Goal: Task Accomplishment & Management: Manage account settings

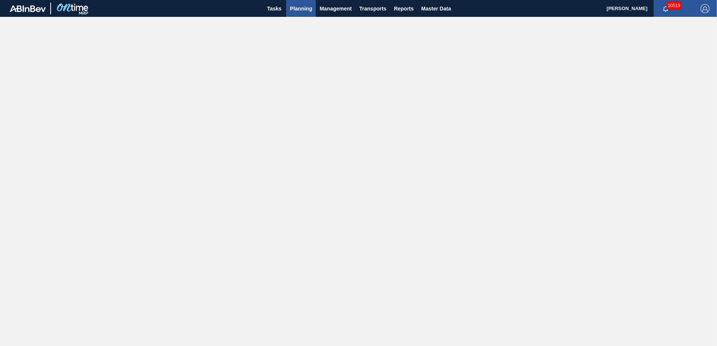
click at [294, 7] on span "Planning" at bounding box center [301, 8] width 22 height 9
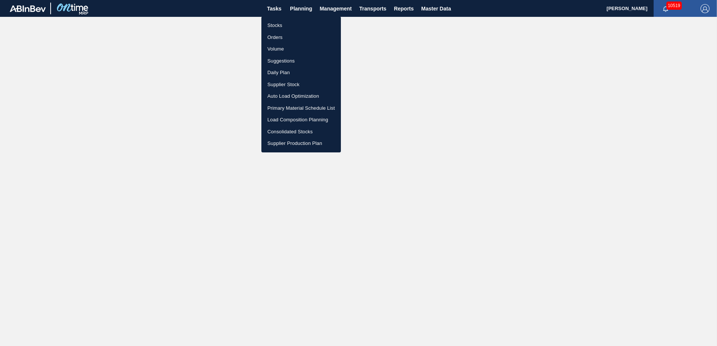
click at [287, 27] on li "Stocks" at bounding box center [300, 25] width 79 height 12
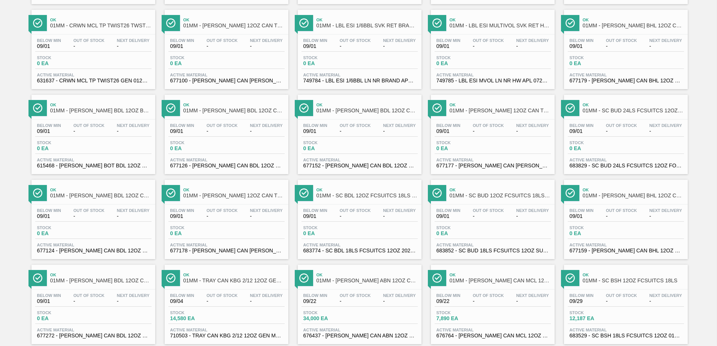
scroll to position [578, 0]
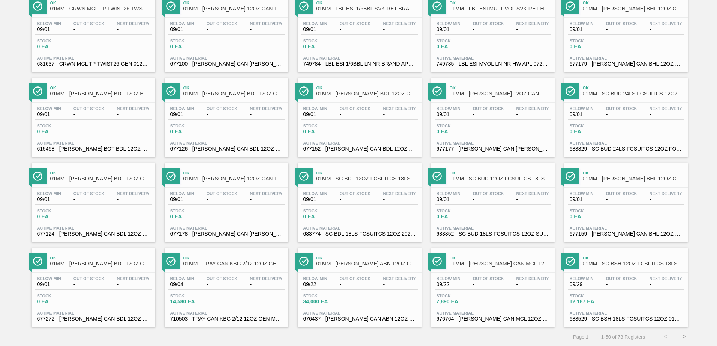
click at [680, 338] on button ">" at bounding box center [684, 337] width 19 height 19
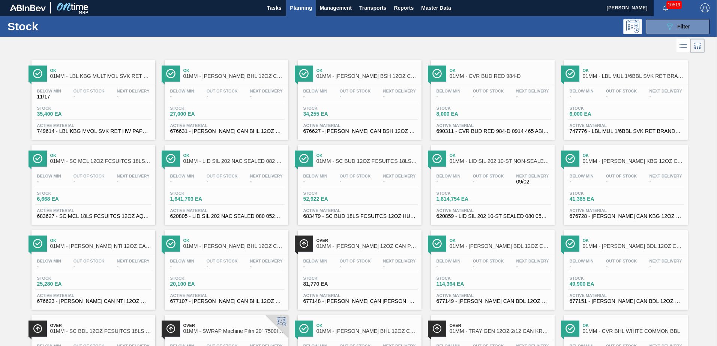
scroll to position [0, 0]
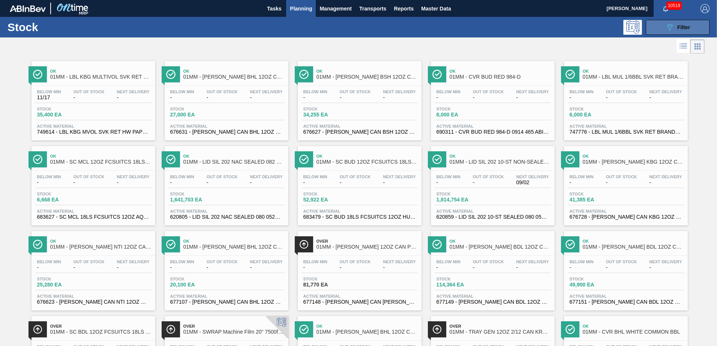
click at [674, 25] on div "089F7B8B-B2A5-4AFE-B5C0-19BA573D28AC Filter" at bounding box center [677, 27] width 25 height 9
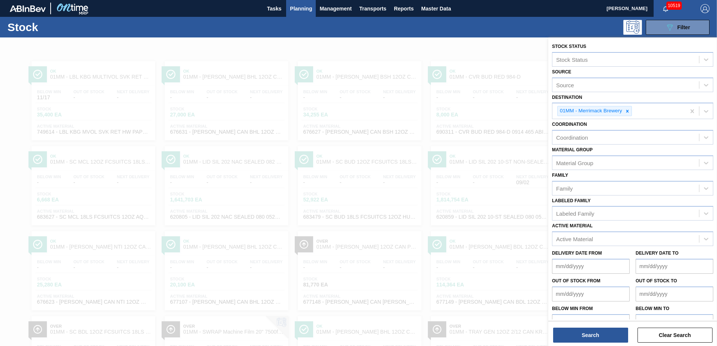
click at [483, 64] on div at bounding box center [358, 210] width 717 height 346
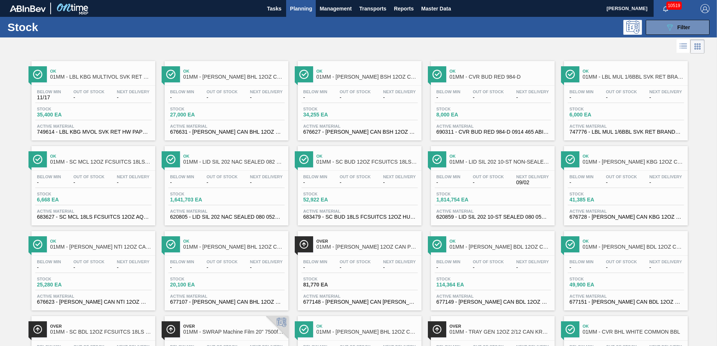
click at [297, 13] on span "Planning" at bounding box center [301, 8] width 22 height 9
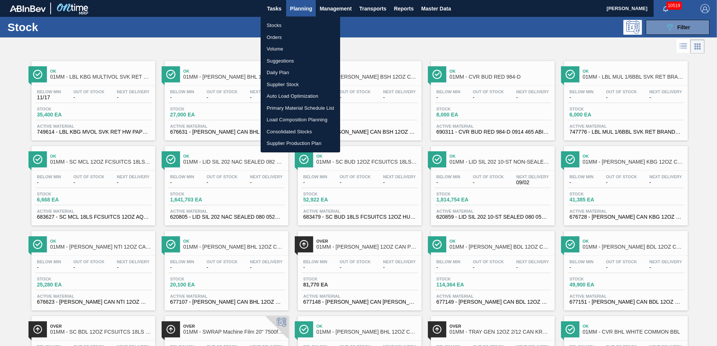
click at [282, 119] on li "Load Composition Planning" at bounding box center [300, 120] width 79 height 12
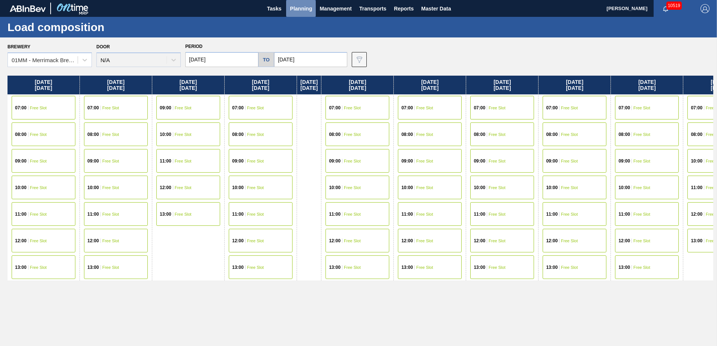
click at [298, 9] on span "Planning" at bounding box center [301, 8] width 22 height 9
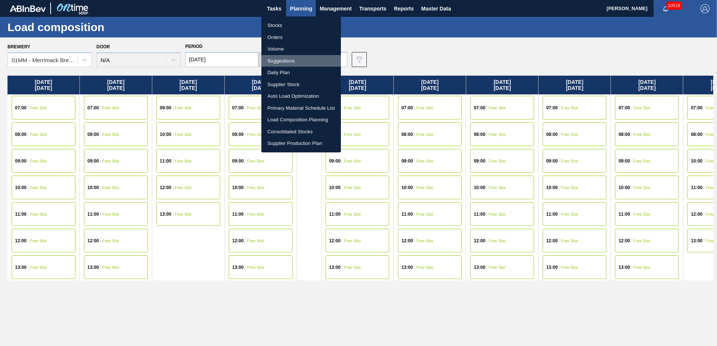
click at [283, 63] on li "Suggestions" at bounding box center [300, 61] width 79 height 12
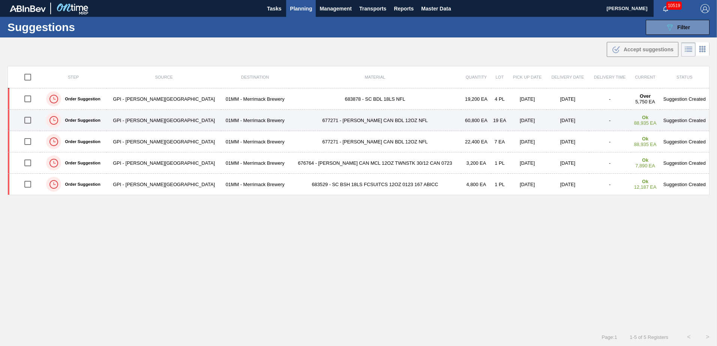
click at [31, 120] on input "checkbox" at bounding box center [28, 120] width 16 height 16
checkbox input "true"
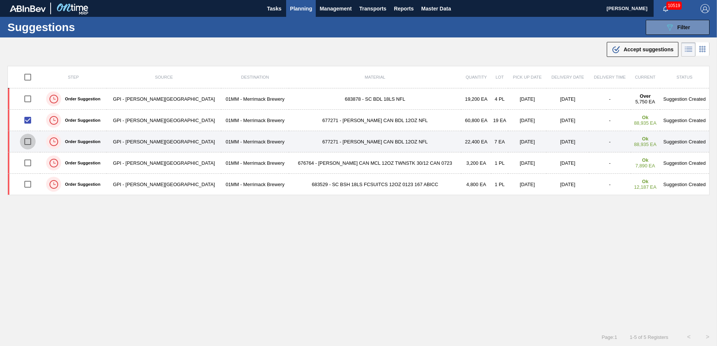
click at [31, 144] on input "checkbox" at bounding box center [28, 142] width 16 height 16
checkbox input "true"
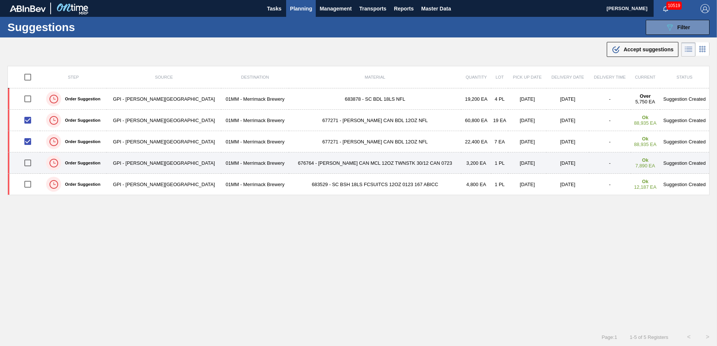
click at [31, 162] on input "checkbox" at bounding box center [28, 163] width 16 height 16
checkbox input "true"
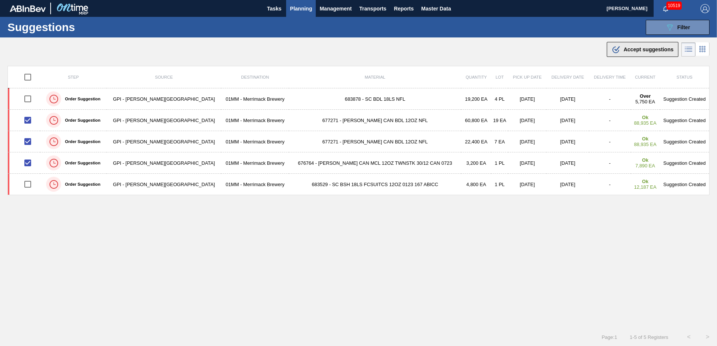
click at [653, 47] on span "Accept suggestions" at bounding box center [648, 49] width 50 height 6
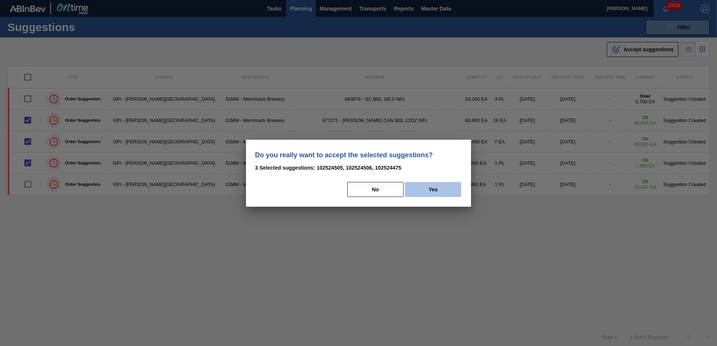
click at [434, 191] on button "Yes" at bounding box center [433, 189] width 56 height 15
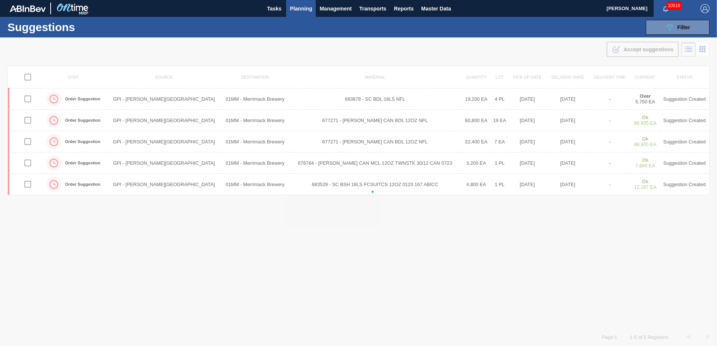
checkbox input "false"
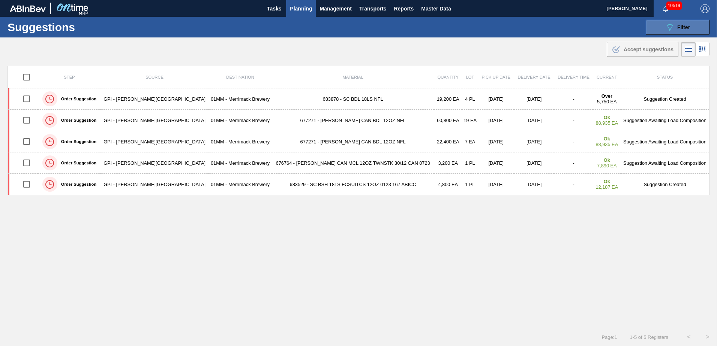
click at [682, 31] on div "089F7B8B-B2A5-4AFE-B5C0-19BA573D28AC Filter" at bounding box center [677, 27] width 25 height 9
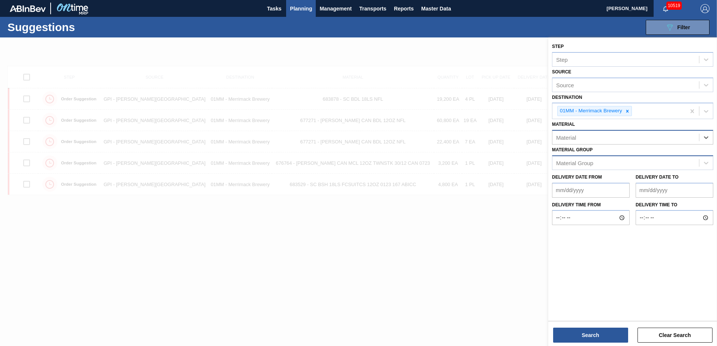
click at [635, 158] on div "Material Group" at bounding box center [625, 162] width 147 height 11
type Group "677223"
drag, startPoint x: 584, startPoint y: 162, endPoint x: 527, endPoint y: 162, distance: 57.7
click at [548, 162] on div "Step Step Source Source Destination 01MM - Merrimack Brewery Material Material …" at bounding box center [632, 210] width 169 height 346
type Group "6"
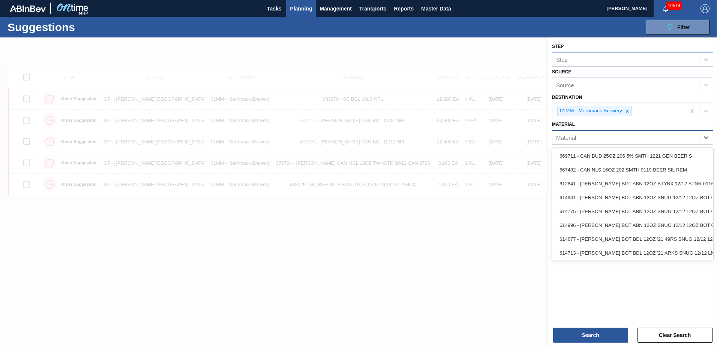
click at [613, 135] on div "Material" at bounding box center [625, 137] width 147 height 11
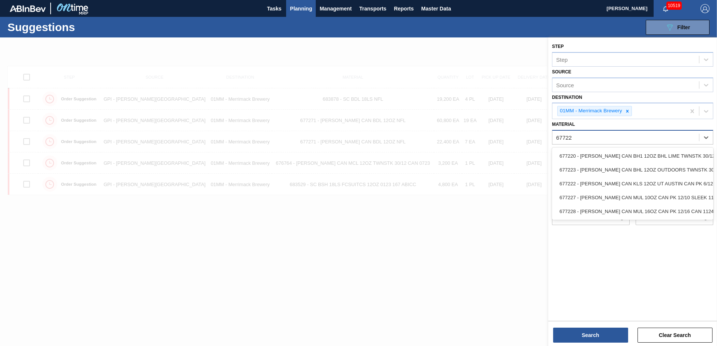
type input "677223"
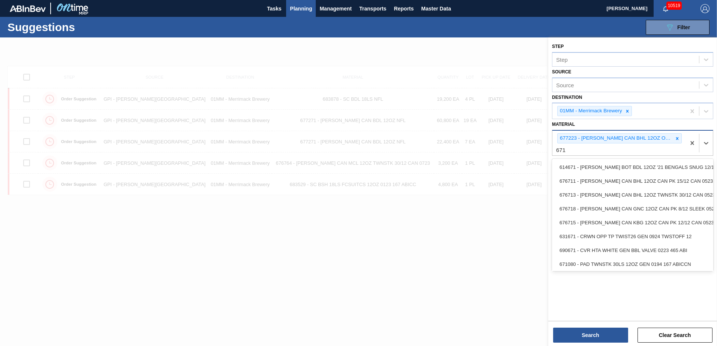
type input "6710"
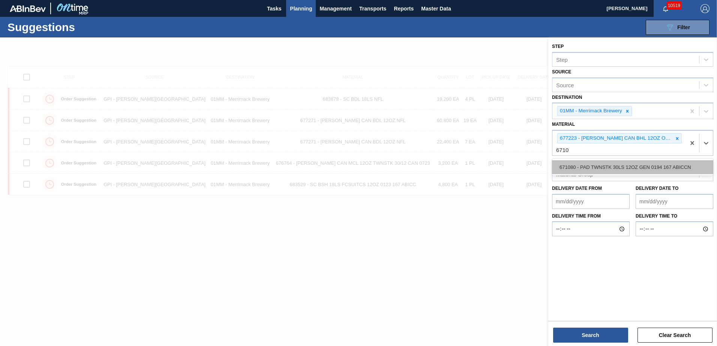
click at [573, 166] on div "671080 - PAD TWNSTK 30LS 12OZ GEN 0194 167 ABICCN" at bounding box center [632, 167] width 161 height 14
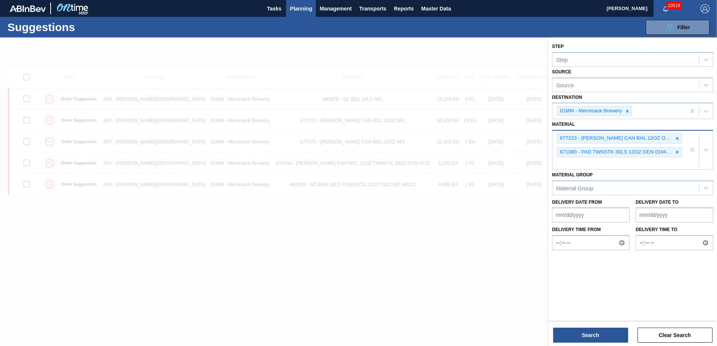
click at [653, 157] on div "671080 - PAD TWNSTK 30LS 12OZ GEN 0194 167 ABICCN" at bounding box center [614, 152] width 115 height 9
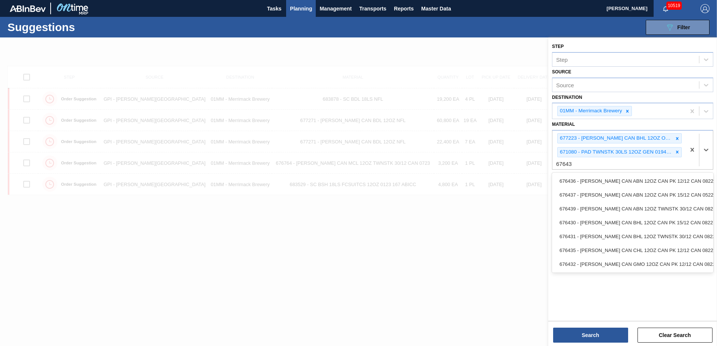
type input "676439"
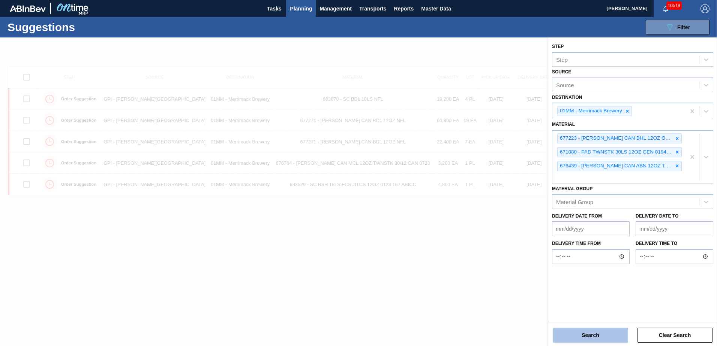
click at [594, 336] on button "Search" at bounding box center [590, 335] width 75 height 15
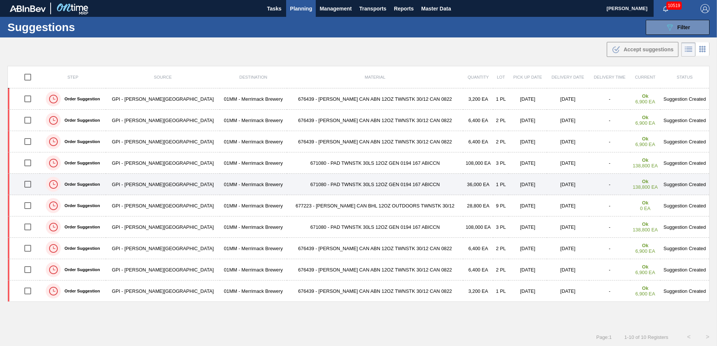
click at [28, 186] on input "checkbox" at bounding box center [28, 185] width 16 height 16
checkbox input "true"
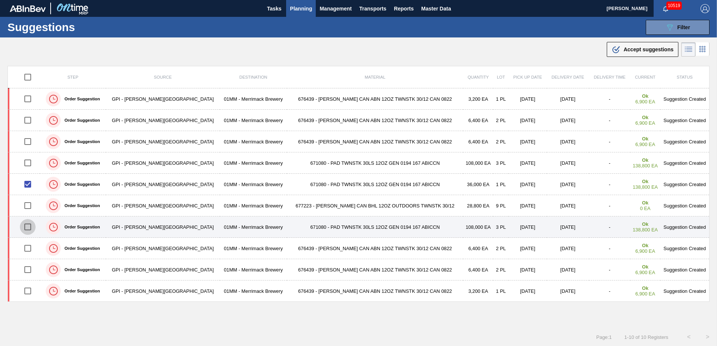
click at [30, 229] on input "checkbox" at bounding box center [28, 227] width 16 height 16
checkbox input "true"
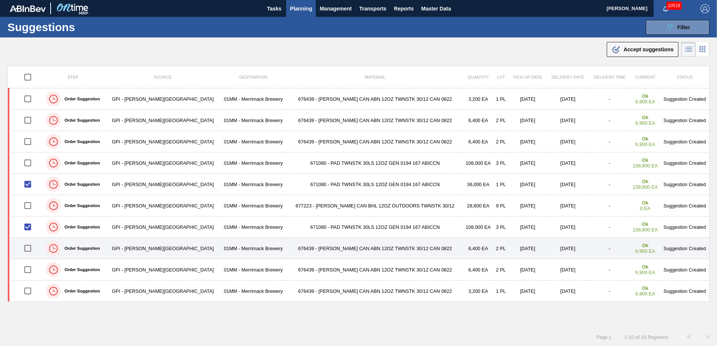
click at [31, 246] on input "checkbox" at bounding box center [28, 249] width 16 height 16
checkbox input "true"
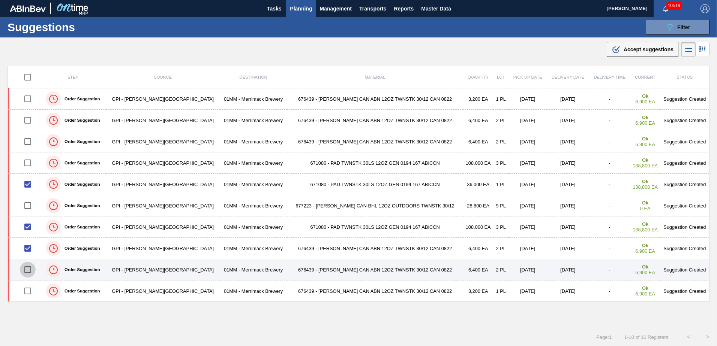
click at [28, 270] on input "checkbox" at bounding box center [28, 270] width 16 height 16
checkbox input "true"
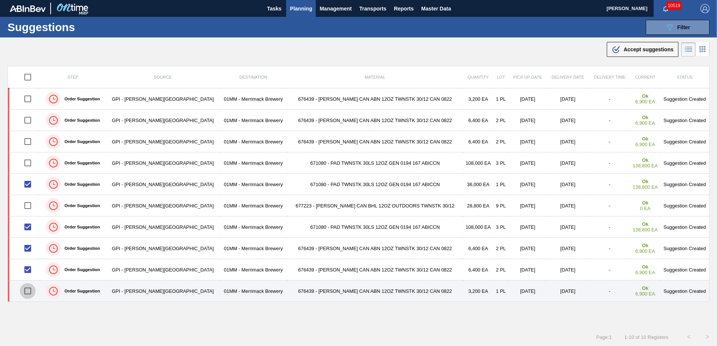
click at [30, 291] on input "checkbox" at bounding box center [28, 291] width 16 height 16
click at [33, 290] on input "checkbox" at bounding box center [28, 291] width 16 height 16
checkbox input "false"
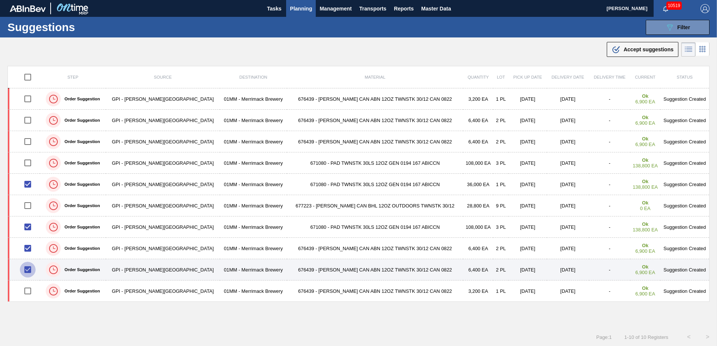
click at [31, 269] on input "checkbox" at bounding box center [28, 270] width 16 height 16
checkbox input "false"
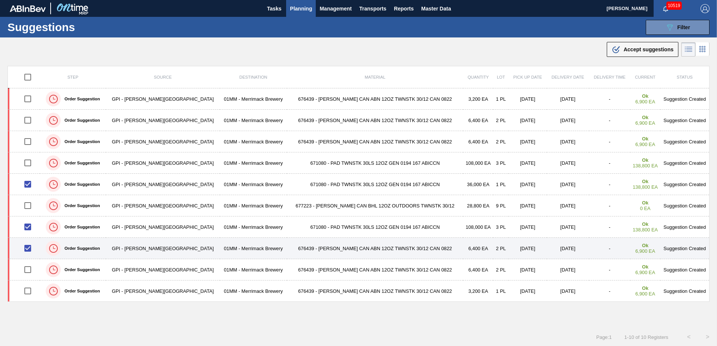
click at [31, 248] on input "checkbox" at bounding box center [28, 249] width 16 height 16
checkbox input "false"
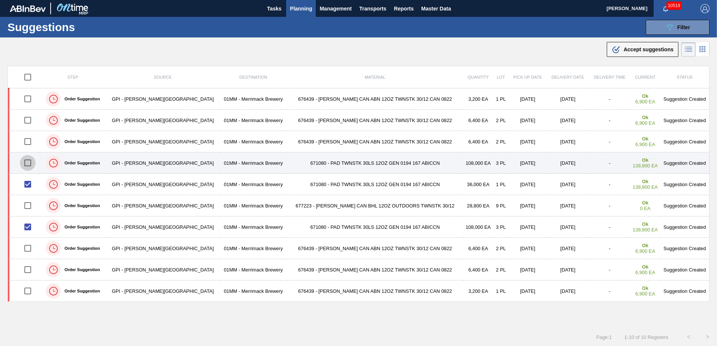
click at [28, 160] on input "checkbox" at bounding box center [28, 163] width 16 height 16
checkbox input "true"
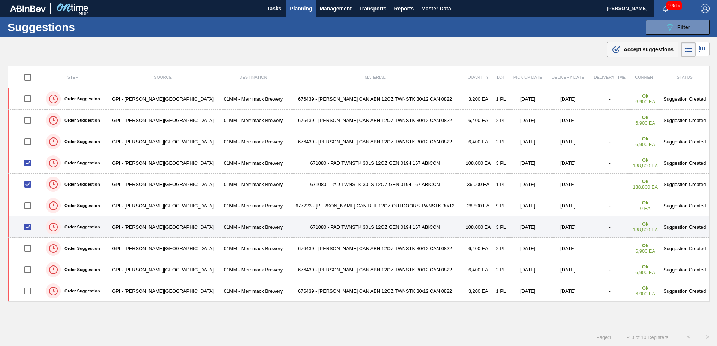
click at [35, 227] on input "checkbox" at bounding box center [28, 227] width 16 height 16
checkbox input "false"
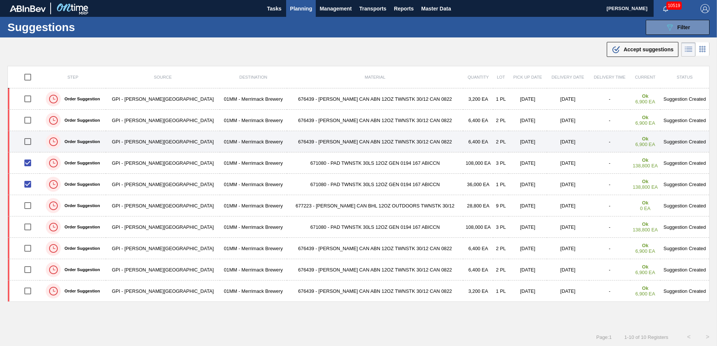
click at [29, 142] on input "checkbox" at bounding box center [28, 142] width 16 height 16
checkbox input "true"
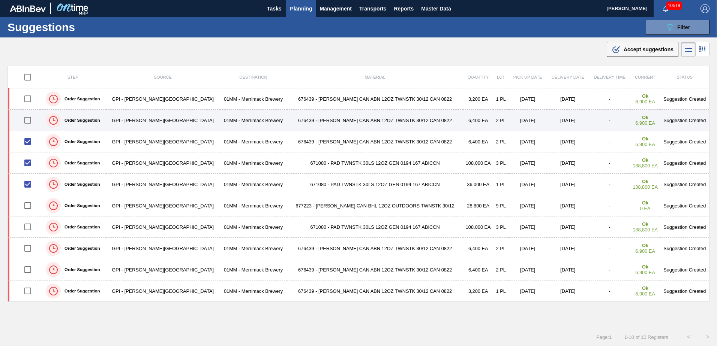
click at [32, 120] on input "checkbox" at bounding box center [28, 120] width 16 height 16
checkbox input "true"
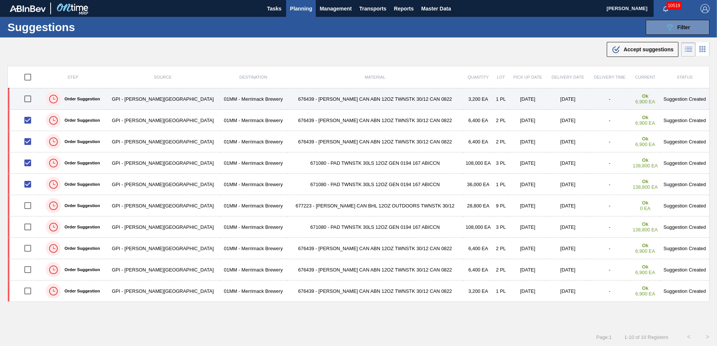
click at [31, 98] on input "checkbox" at bounding box center [28, 99] width 16 height 16
checkbox input "true"
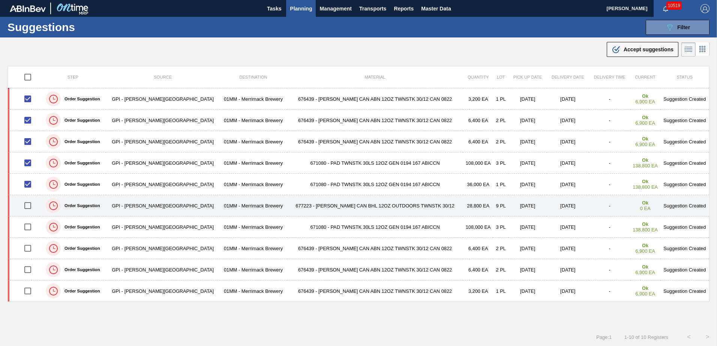
click at [28, 206] on input "checkbox" at bounding box center [28, 206] width 16 height 16
checkbox input "true"
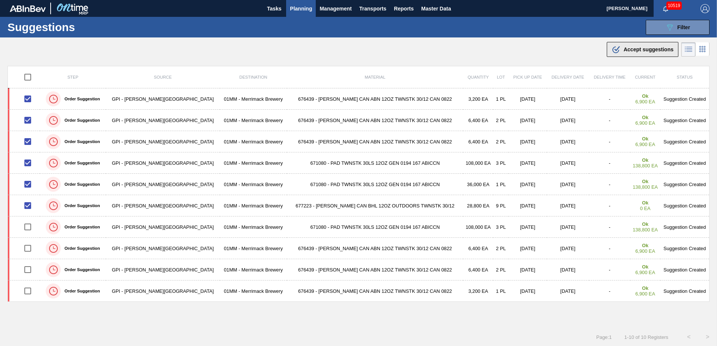
click at [642, 49] on span "Accept suggestions" at bounding box center [648, 49] width 50 height 6
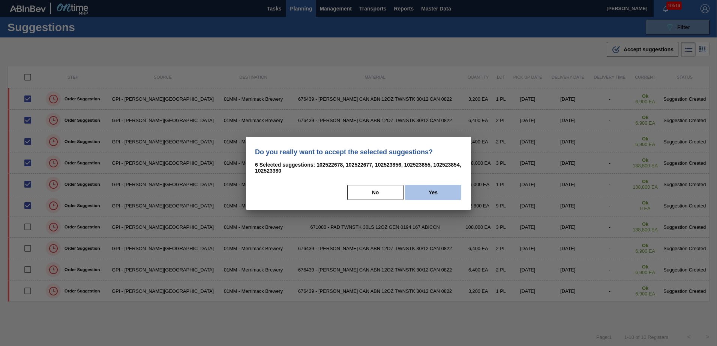
click at [442, 197] on button "Yes" at bounding box center [433, 192] width 56 height 15
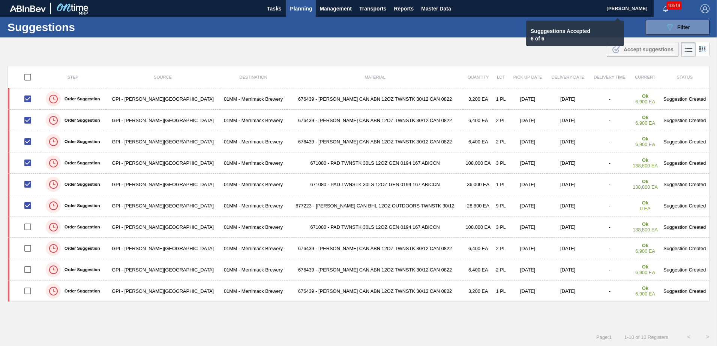
checkbox input "false"
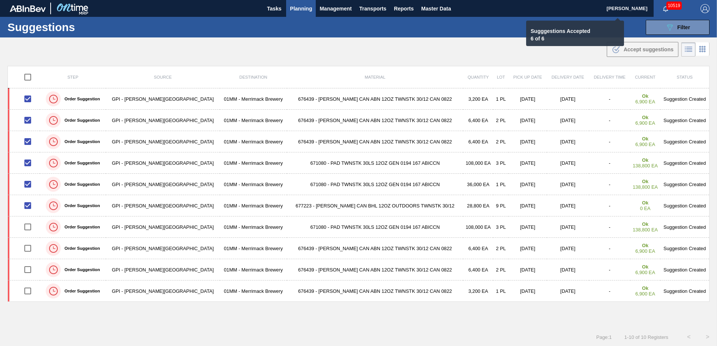
checkbox input "false"
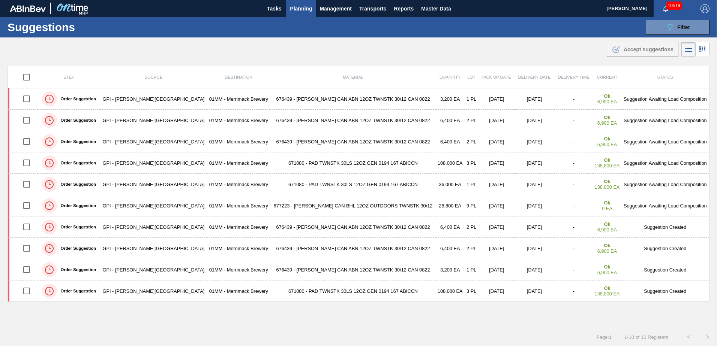
click at [308, 12] on span "Planning" at bounding box center [301, 8] width 22 height 9
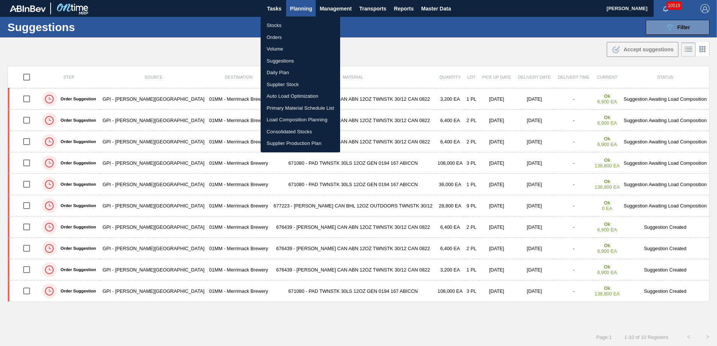
click at [295, 112] on li "Primary Material Schedule List" at bounding box center [300, 108] width 79 height 12
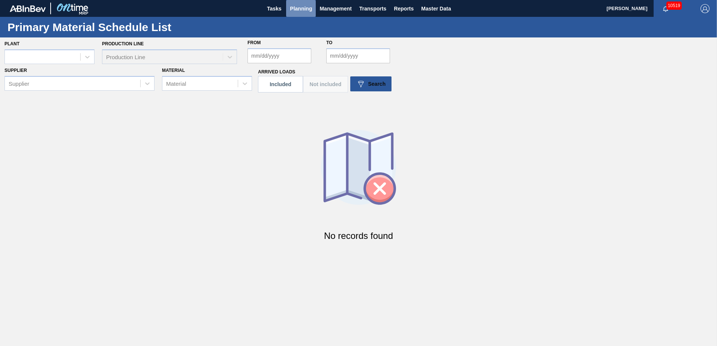
click at [296, 5] on span "Planning" at bounding box center [301, 8] width 22 height 9
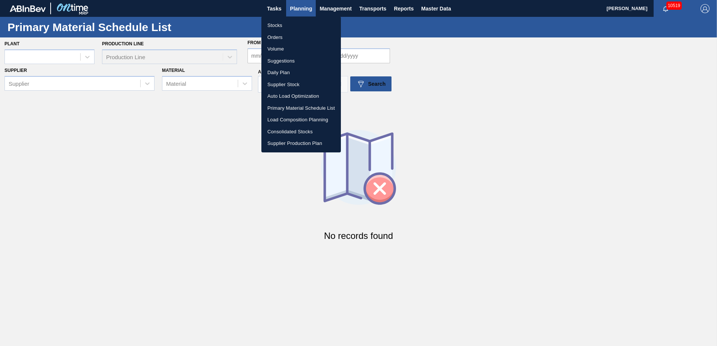
click at [287, 121] on li "Load Composition Planning" at bounding box center [300, 120] width 79 height 12
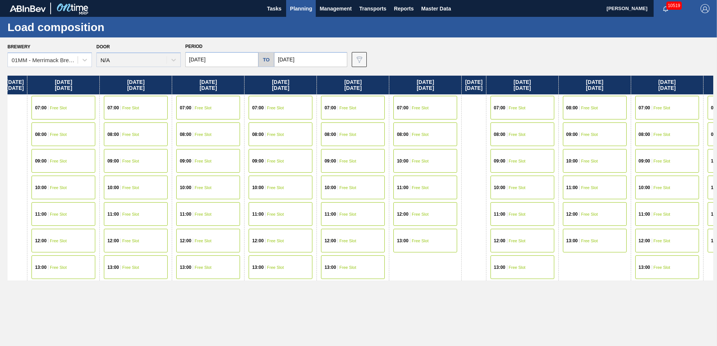
drag, startPoint x: 464, startPoint y: 271, endPoint x: 131, endPoint y: 272, distance: 333.2
click at [132, 272] on div "[DATE] 07:00 Free Slot 08:00 Free Slot 09:00 Free Slot 10:00 Free Slot 11:00 Fr…" at bounding box center [359, 209] width 705 height 267
drag, startPoint x: 316, startPoint y: 247, endPoint x: 54, endPoint y: 247, distance: 261.3
click at [72, 247] on div "[DATE] 07:00 Free Slot 08:00 Free Slot 09:00 Free Slot 10:00 Free Slot 11:00 Fr…" at bounding box center [359, 209] width 705 height 267
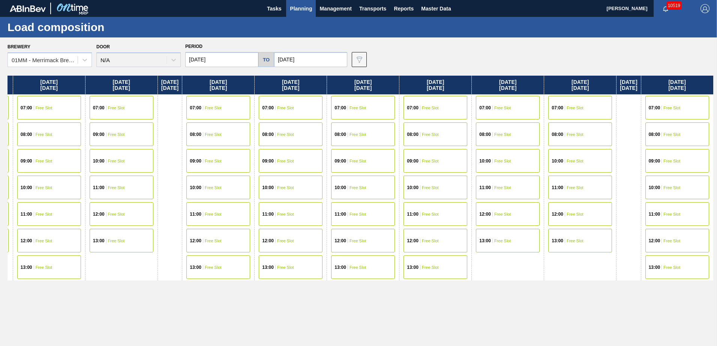
drag, startPoint x: 469, startPoint y: 174, endPoint x: 130, endPoint y: 175, distance: 338.5
click at [136, 175] on div "[DATE] 07:00 Free Slot 08:00 Free Slot 09:00 Free Slot 10:00 Free Slot 11:00 Fr…" at bounding box center [359, 209] width 705 height 267
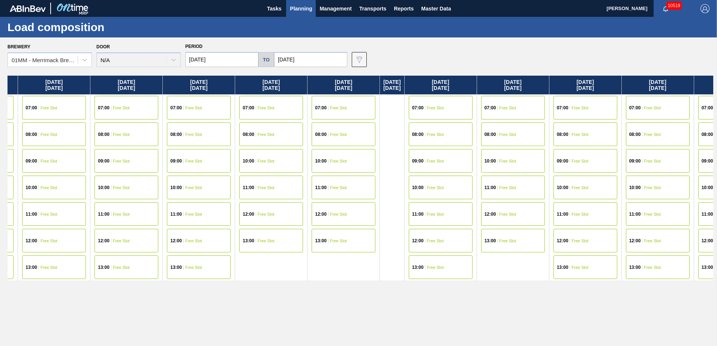
drag, startPoint x: 362, startPoint y: 190, endPoint x: 210, endPoint y: 177, distance: 153.1
click at [233, 183] on div "[DATE] 07:00 Free Slot 08:00 Free Slot 09:00 Free Slot 10:00 Free Slot 11:00 Fr…" at bounding box center [359, 209] width 705 height 267
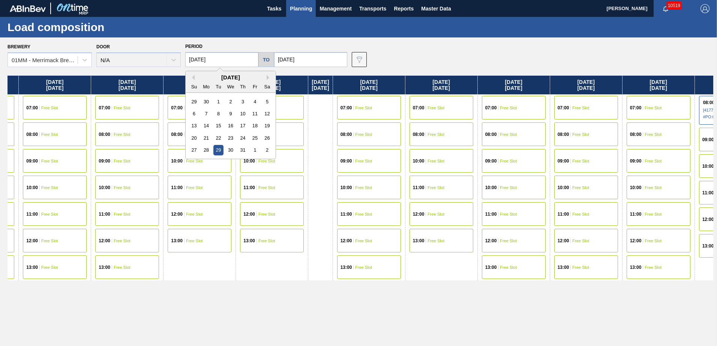
click at [239, 61] on input "[DATE]" at bounding box center [221, 59] width 73 height 15
click at [267, 78] on button "Next Month" at bounding box center [269, 77] width 5 height 5
click at [206, 162] on div "1" at bounding box center [206, 162] width 10 height 10
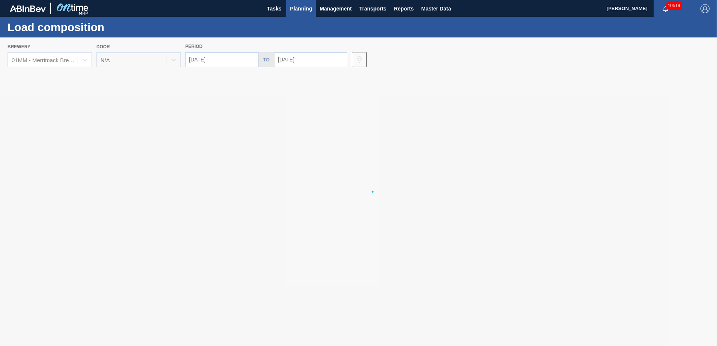
type input "[DATE]"
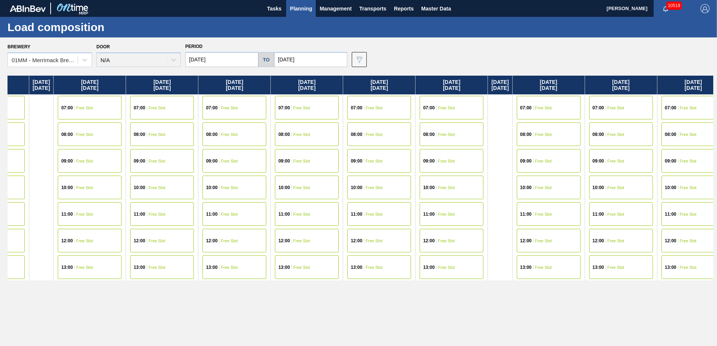
drag, startPoint x: 517, startPoint y: 284, endPoint x: 87, endPoint y: 262, distance: 430.5
click at [88, 263] on div "[DATE] 07:00 Free Slot 08:00 Free Slot 09:00 Free Slot 10:00 Free Slot 11:00 Fr…" at bounding box center [359, 209] width 705 height 267
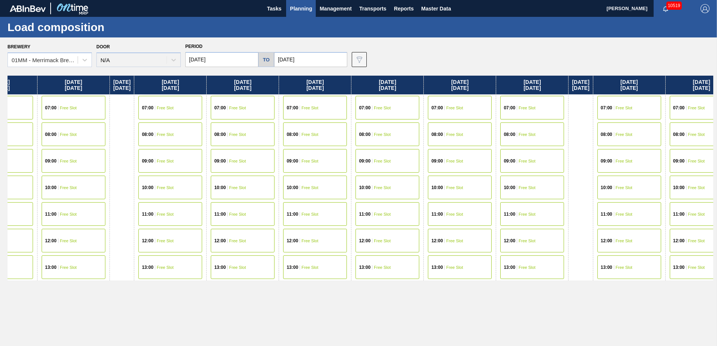
drag, startPoint x: 205, startPoint y: 239, endPoint x: 464, endPoint y: 234, distance: 259.1
click at [461, 234] on div "[DATE] 07:00 Free Slot 08:00 Free Slot 09:00 Free Slot 10:00 Free Slot 11:00 Fr…" at bounding box center [359, 209] width 705 height 267
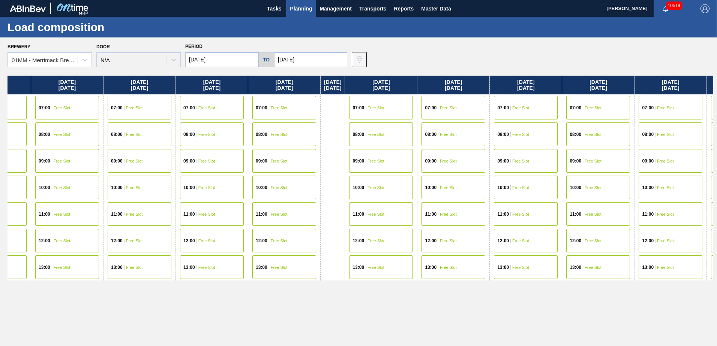
scroll to position [0, 46]
drag, startPoint x: 90, startPoint y: 230, endPoint x: 295, endPoint y: 234, distance: 205.8
click at [295, 234] on div "[DATE] 07:00 Free Slot 08:00 Free Slot 09:00 Free Slot 10:00 Free Slot 11:00 Fr…" at bounding box center [359, 209] width 705 height 267
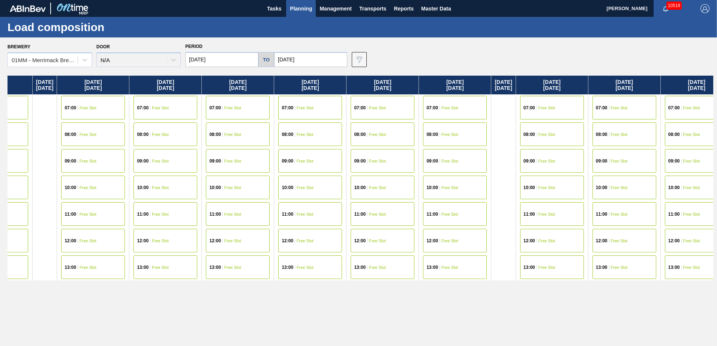
drag, startPoint x: 409, startPoint y: 240, endPoint x: 118, endPoint y: 224, distance: 291.3
click at [109, 225] on div "[DATE] 07:00 Free Slot 08:00 Free Slot 09:00 Free Slot 10:00 Free Slot 11:00 Fr…" at bounding box center [359, 209] width 705 height 267
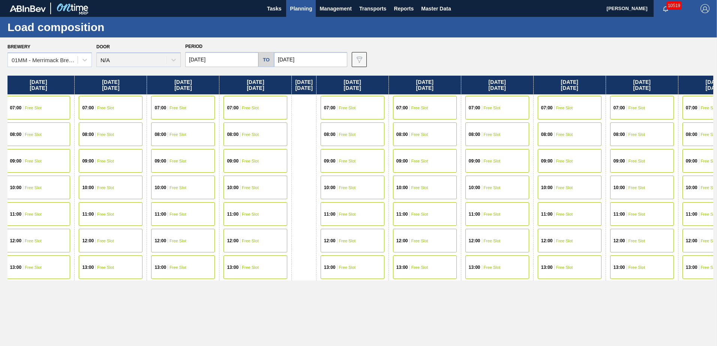
drag, startPoint x: 295, startPoint y: 227, endPoint x: 79, endPoint y: 212, distance: 216.0
click at [79, 212] on div "[DATE] 07:00 Free Slot 08:00 Free Slot 09:00 Free Slot 10:00 Free Slot 11:00 Fr…" at bounding box center [359, 209] width 705 height 267
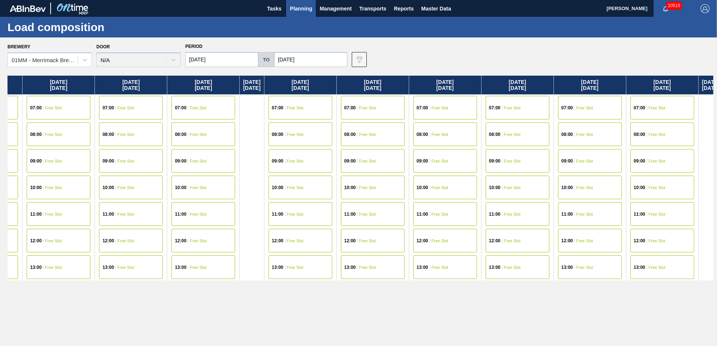
scroll to position [0, 582]
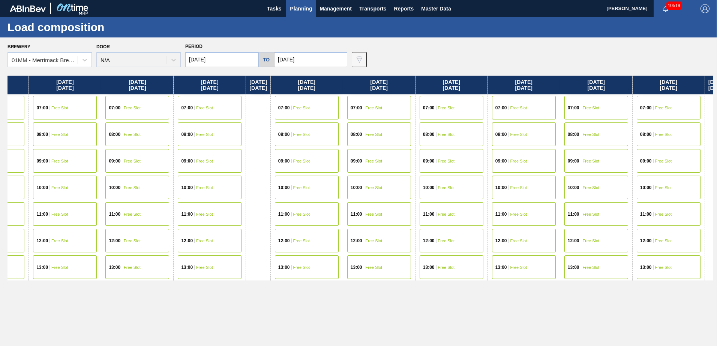
drag, startPoint x: 191, startPoint y: 216, endPoint x: 220, endPoint y: 216, distance: 28.9
click at [220, 216] on div "[DATE] 07:00 Free Slot 08:00 Free Slot 09:00 Free Slot 10:00 Free Slot 11:00 Fr…" at bounding box center [359, 209] width 705 height 267
click at [154, 108] on div "07:00 Free Slot" at bounding box center [137, 108] width 64 height 24
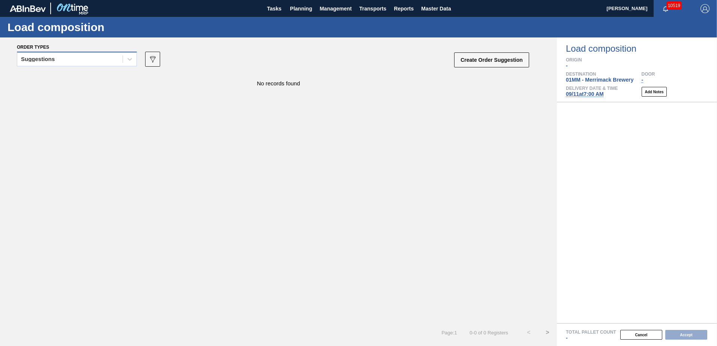
click at [112, 59] on div "Suggestions" at bounding box center [69, 59] width 105 height 11
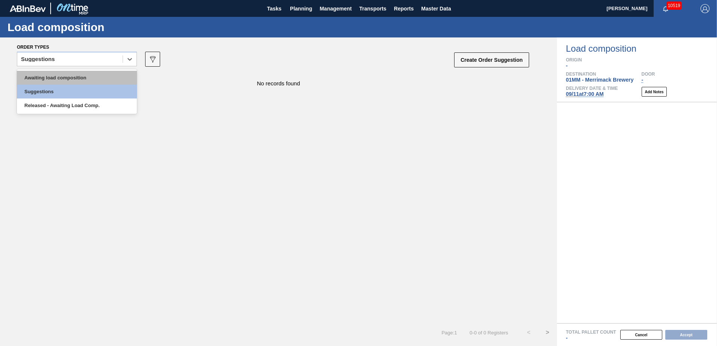
click at [81, 79] on div "Awaiting load composition" at bounding box center [77, 78] width 120 height 14
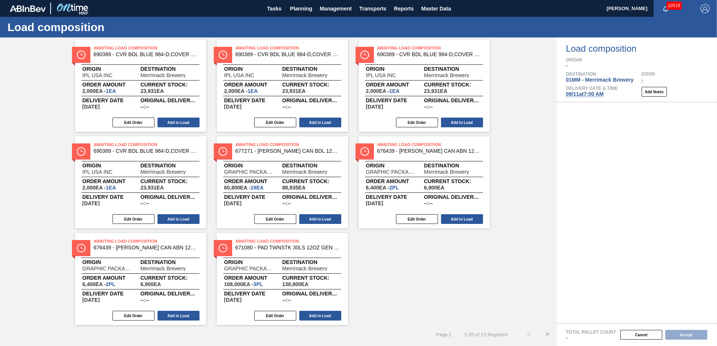
scroll to position [421, 0]
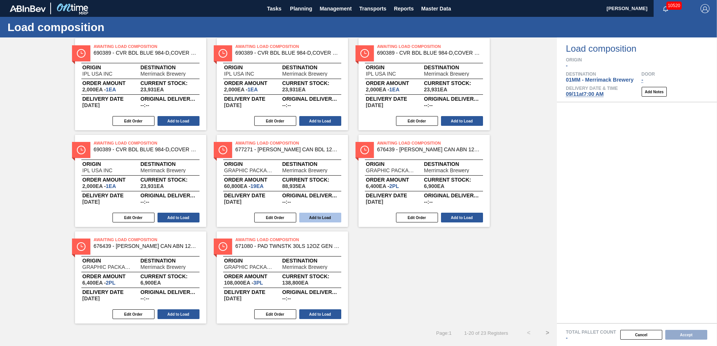
click at [323, 218] on button "Add to Load" at bounding box center [320, 218] width 42 height 10
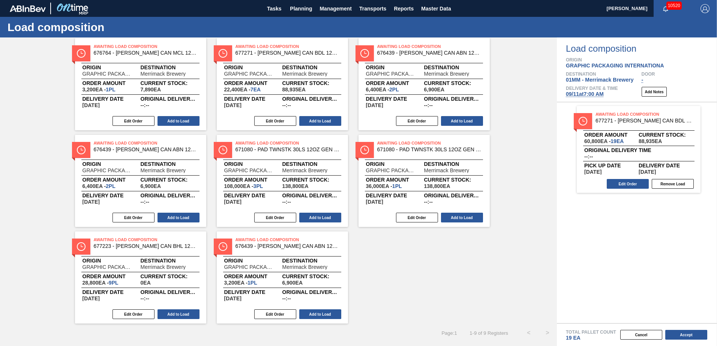
scroll to position [34, 0]
click at [320, 120] on button "Add to Load" at bounding box center [320, 121] width 42 height 10
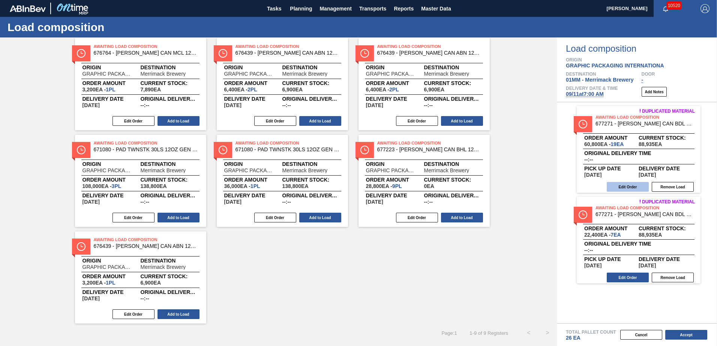
click at [626, 184] on button "Edit Order" at bounding box center [627, 187] width 42 height 10
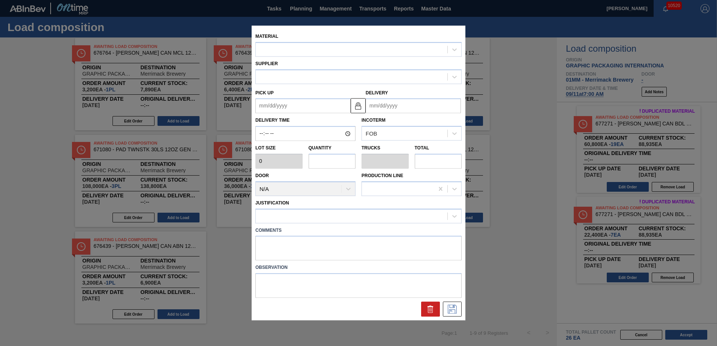
type input "3,200"
type input "19"
type input "0.731"
type input "60,800"
type up "[DATE]"
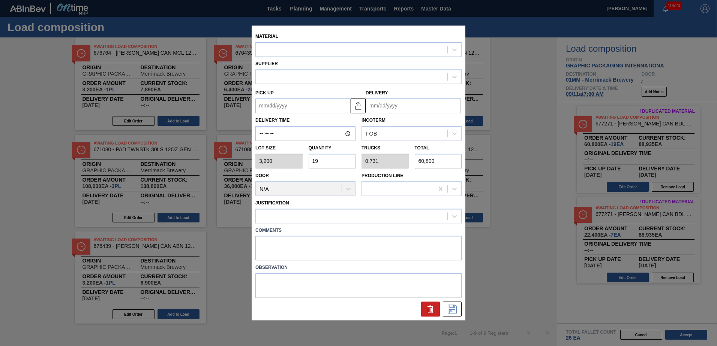
type input "[DATE]"
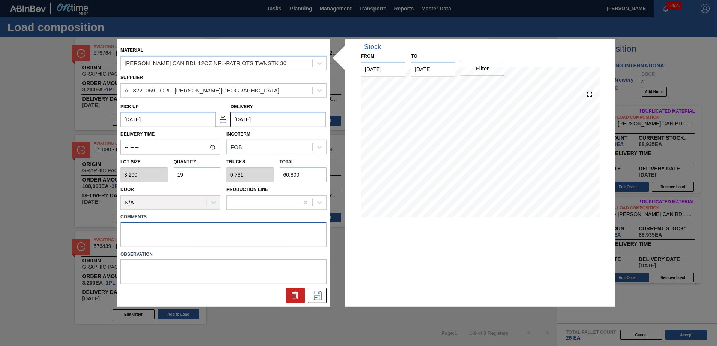
click at [187, 234] on textarea at bounding box center [223, 234] width 206 height 25
type textarea "PATRIOTS 30"
click at [321, 296] on icon at bounding box center [317, 295] width 12 height 9
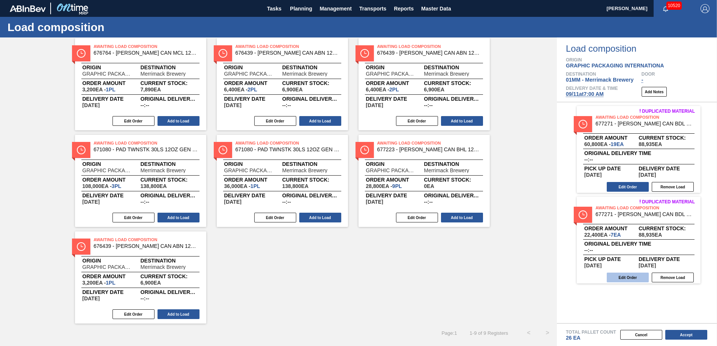
click at [624, 277] on button "Edit Order" at bounding box center [627, 278] width 42 height 10
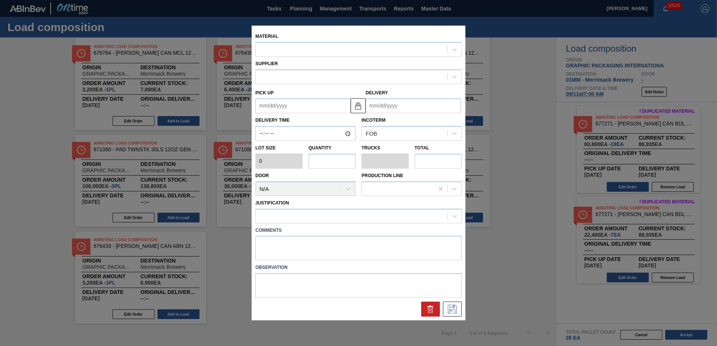
type input "3,200"
type input "7"
type input "0.269"
type input "22,400"
type up "[DATE]"
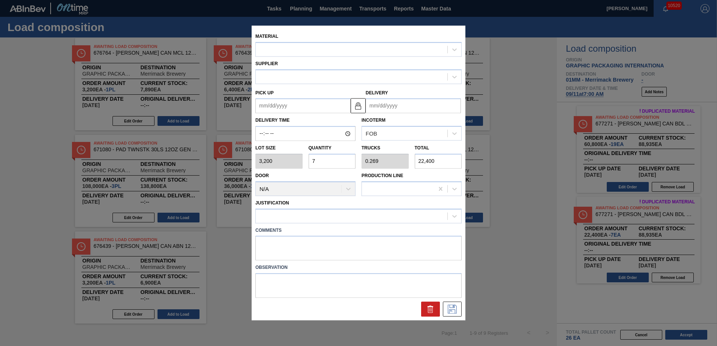
type input "[DATE]"
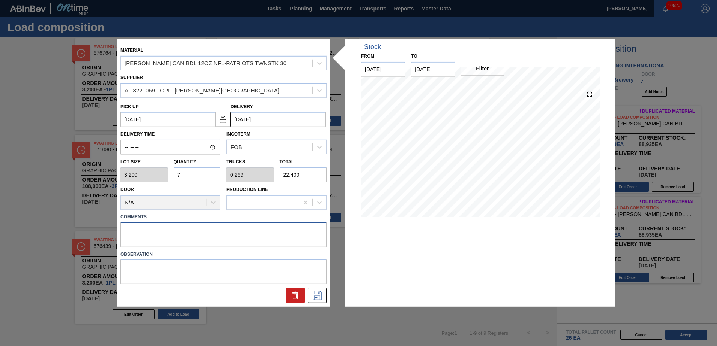
click at [156, 231] on textarea at bounding box center [223, 234] width 206 height 25
type textarea "PATRIOTS 30"
click at [319, 297] on icon at bounding box center [317, 295] width 12 height 9
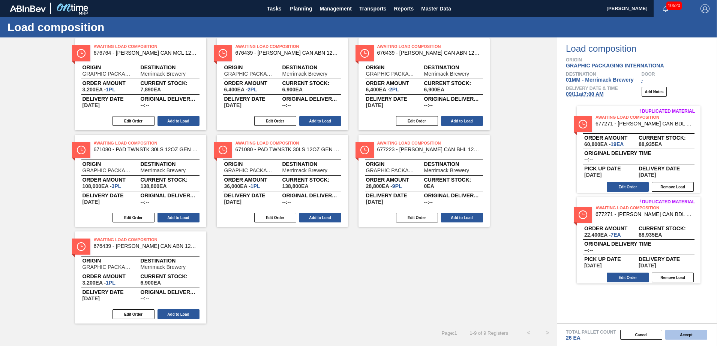
click at [677, 335] on button "Accept" at bounding box center [686, 335] width 42 height 10
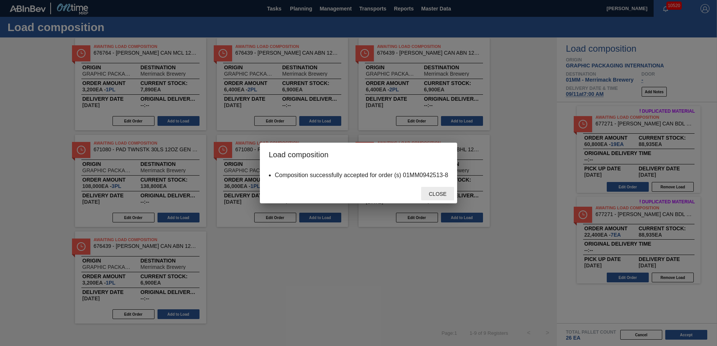
click at [436, 196] on span "Close" at bounding box center [437, 194] width 30 height 6
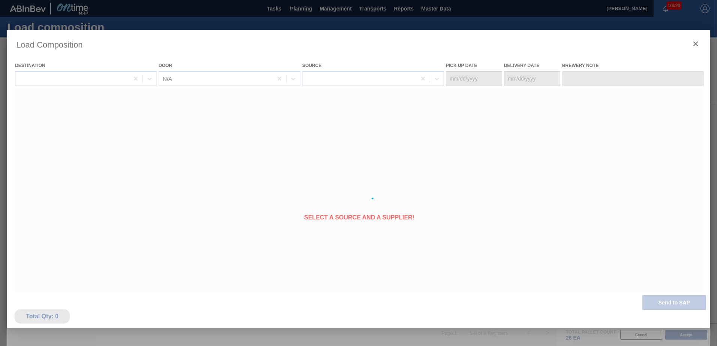
type Date "[DATE]"
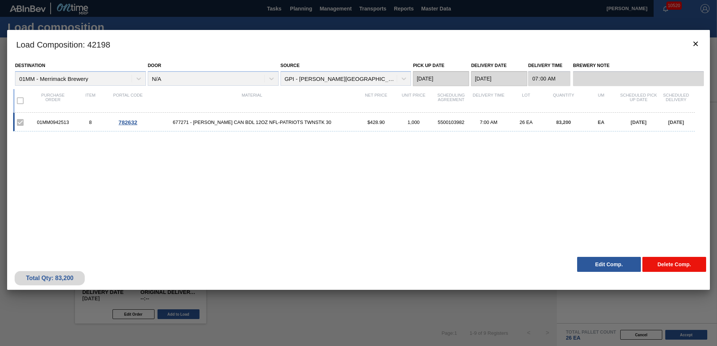
click at [668, 265] on button "Delete Comp." at bounding box center [674, 264] width 64 height 15
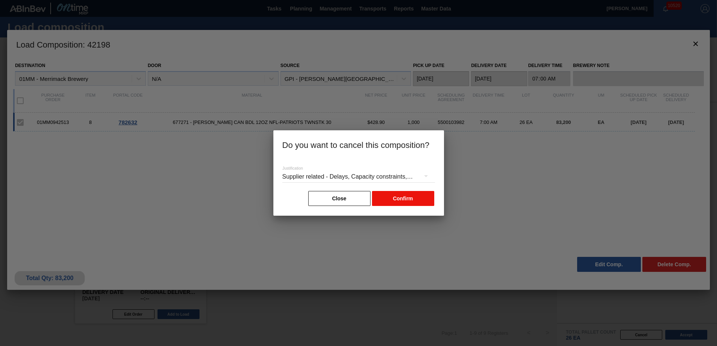
click at [410, 204] on button "Confirm" at bounding box center [403, 198] width 62 height 15
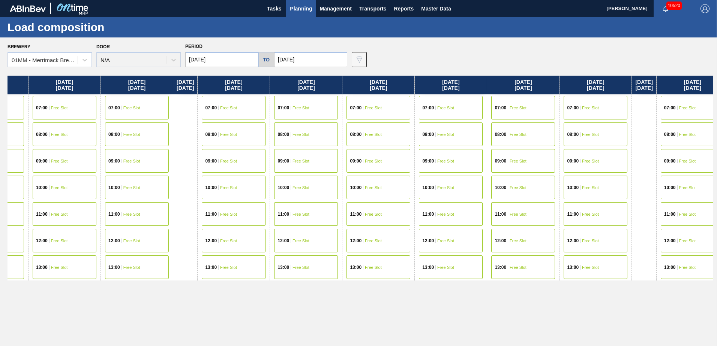
drag, startPoint x: 563, startPoint y: 235, endPoint x: 334, endPoint y: 230, distance: 228.3
click at [317, 232] on div "[DATE] 07:00 Free Slot 08:00 Free Slot 09:00 Free Slot 10:00 Free Slot 11:00 Fr…" at bounding box center [359, 209] width 705 height 267
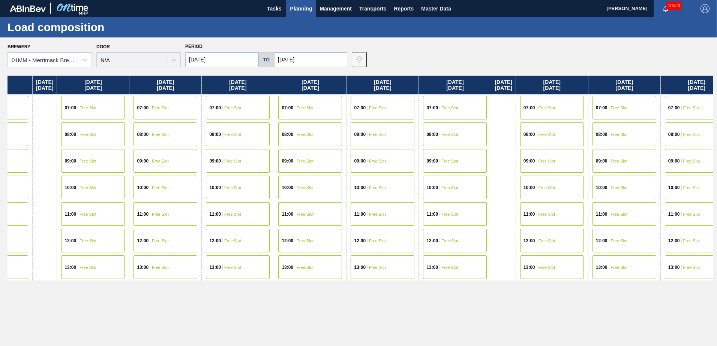
drag, startPoint x: 504, startPoint y: 230, endPoint x: 401, endPoint y: 230, distance: 102.7
click at [401, 230] on div "[DATE] 07:00 Free Slot 08:00 Free Slot 09:00 Free Slot 10:00 Free Slot 11:00 Fr…" at bounding box center [359, 209] width 705 height 267
click at [466, 111] on div "07:00 Free Slot" at bounding box center [453, 108] width 64 height 24
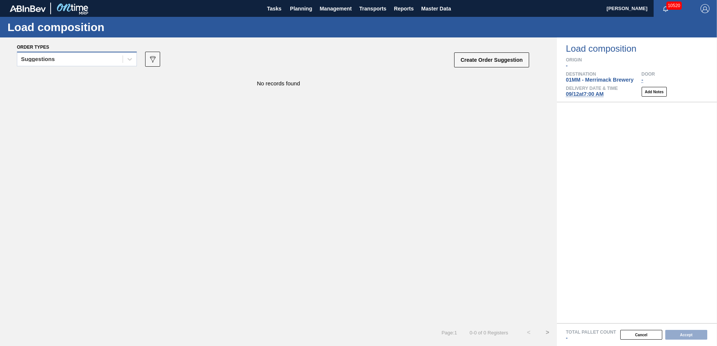
click at [91, 53] on div "Suggestions" at bounding box center [77, 59] width 120 height 15
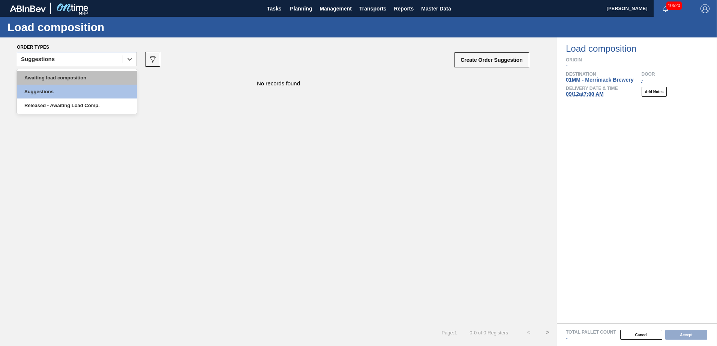
click at [86, 79] on div "Awaiting load composition" at bounding box center [77, 78] width 120 height 14
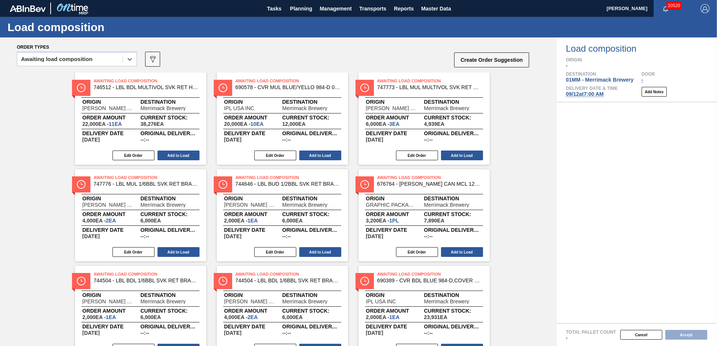
scroll to position [37, 0]
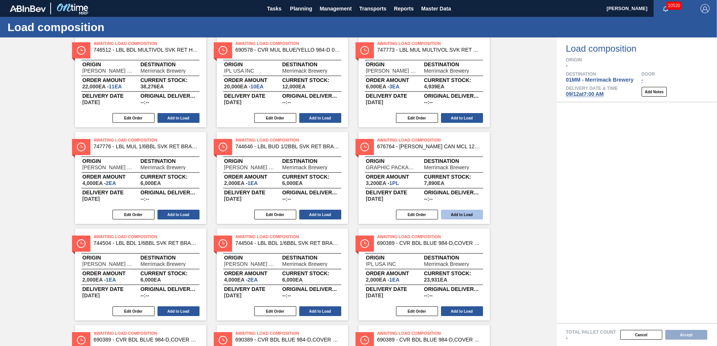
click at [460, 211] on button "Add to Load" at bounding box center [462, 215] width 42 height 10
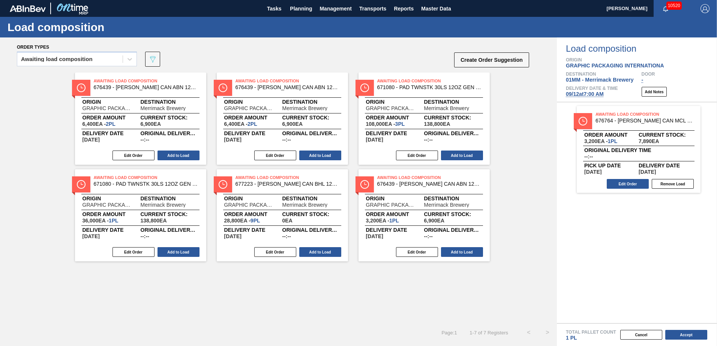
scroll to position [0, 0]
click at [319, 254] on button "Add to Load" at bounding box center [320, 252] width 42 height 10
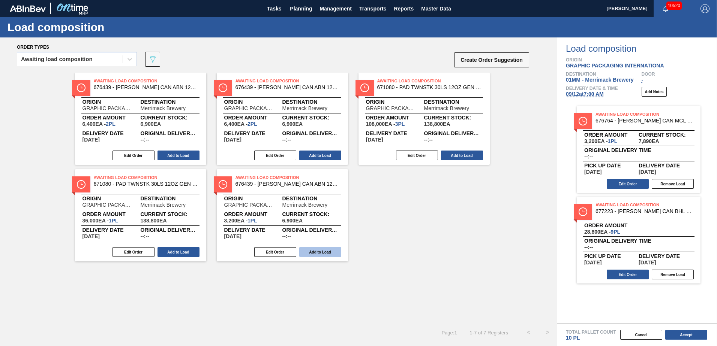
click at [319, 254] on button "Add to Load" at bounding box center [320, 252] width 42 height 10
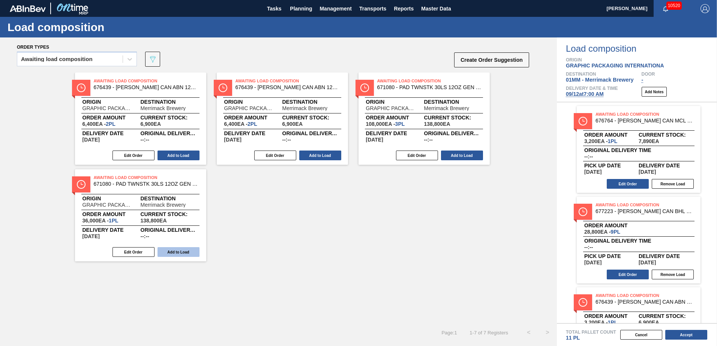
click at [180, 257] on button "Add to Load" at bounding box center [178, 252] width 42 height 10
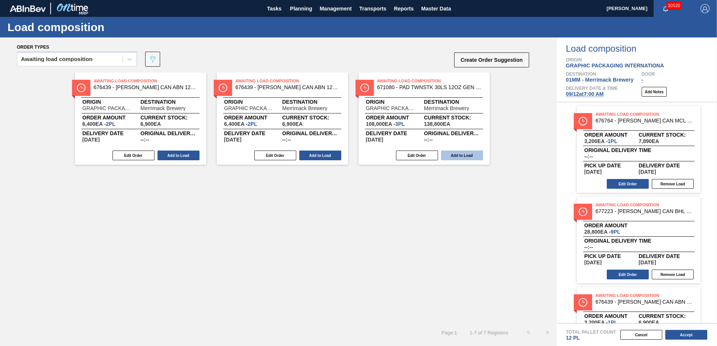
click at [457, 159] on button "Add to Load" at bounding box center [462, 156] width 42 height 10
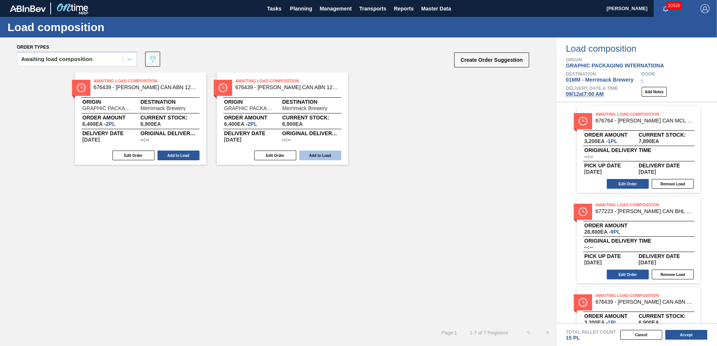
click at [323, 159] on button "Add to Load" at bounding box center [320, 156] width 42 height 10
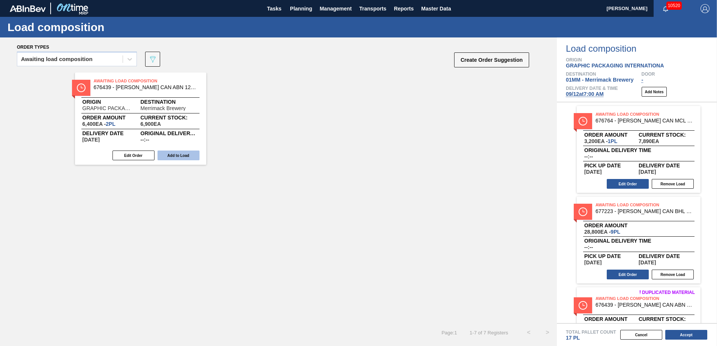
click at [186, 154] on button "Add to Load" at bounding box center [178, 156] width 42 height 10
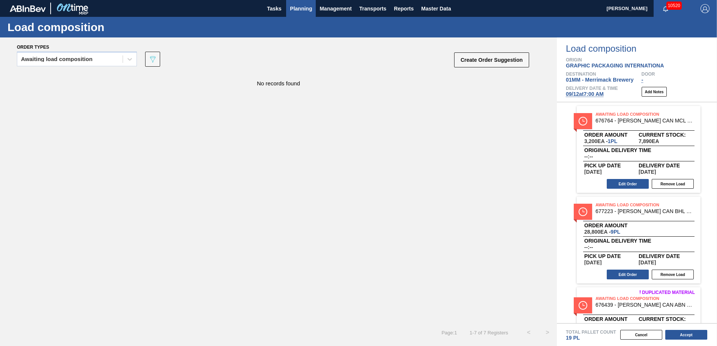
click at [302, 10] on span "Planning" at bounding box center [301, 8] width 22 height 9
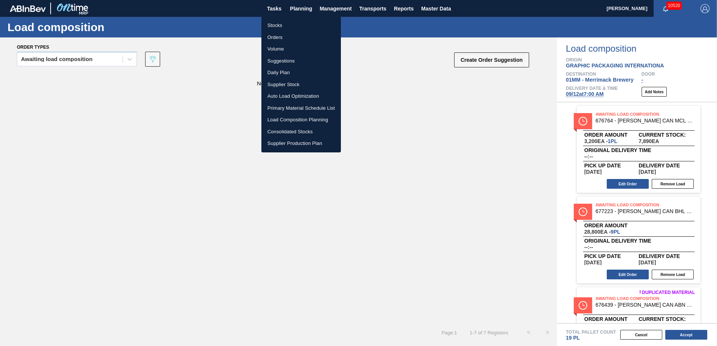
click at [274, 25] on li "Stocks" at bounding box center [300, 25] width 79 height 12
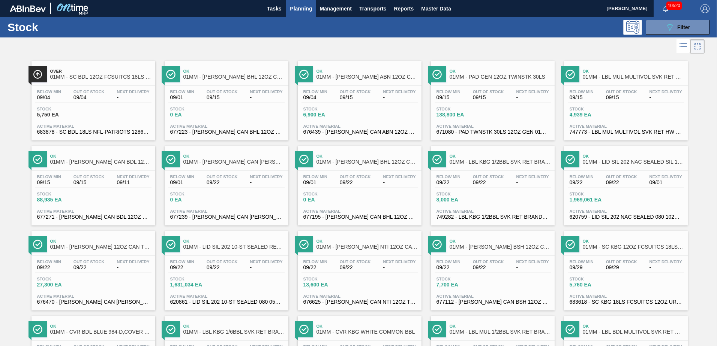
click at [350, 115] on span "6,900 EA" at bounding box center [329, 115] width 52 height 6
click at [504, 118] on div "Stock 138,800 EA" at bounding box center [492, 113] width 116 height 13
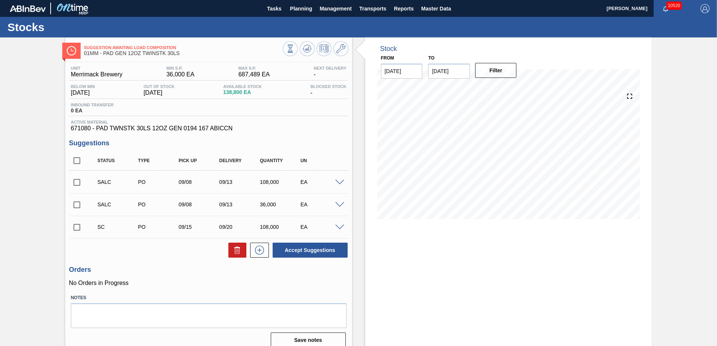
click at [78, 229] on input "checkbox" at bounding box center [77, 228] width 16 height 16
checkbox input "true"
click at [76, 204] on input "checkbox" at bounding box center [77, 205] width 16 height 16
checkbox input "true"
click at [78, 180] on input "checkbox" at bounding box center [77, 183] width 16 height 16
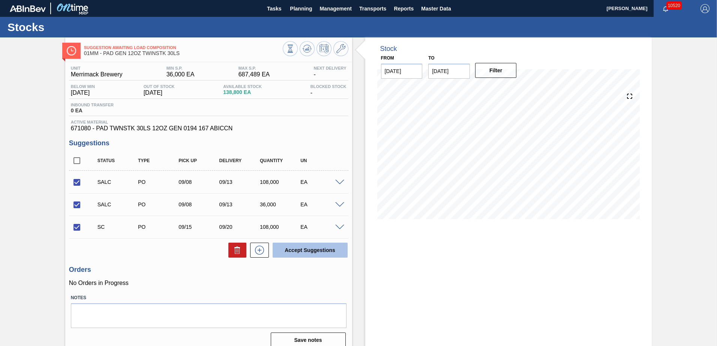
click at [317, 249] on button "Accept Suggestions" at bounding box center [310, 250] width 75 height 15
checkbox input "false"
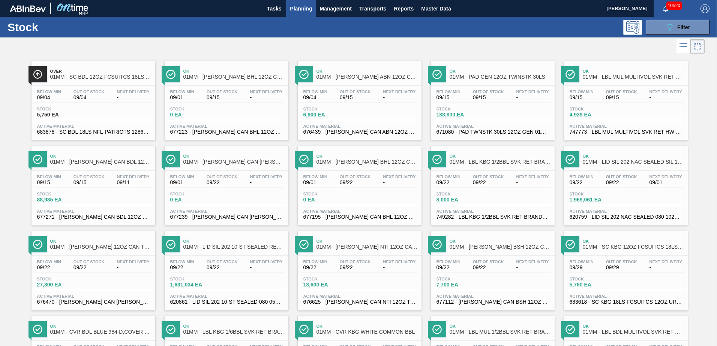
click at [239, 126] on span "Active Material" at bounding box center [226, 126] width 112 height 4
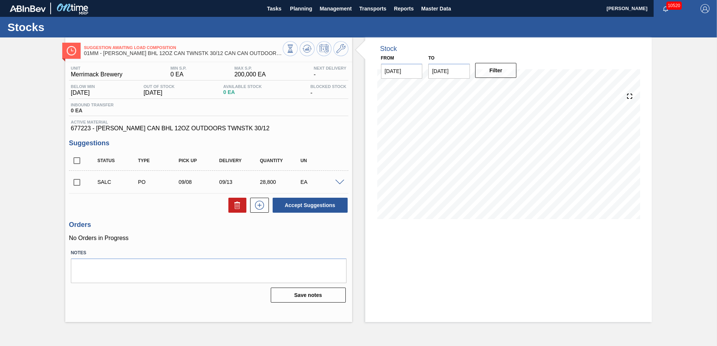
click at [81, 180] on input "checkbox" at bounding box center [77, 183] width 16 height 16
click at [313, 208] on button "Accept Suggestions" at bounding box center [310, 205] width 75 height 15
checkbox input "false"
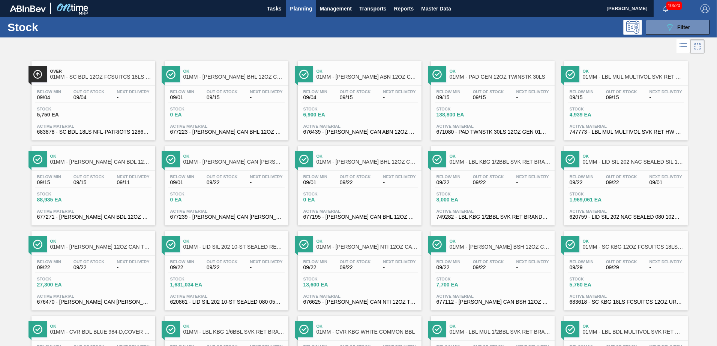
click at [381, 107] on div "Stock 6,900 EA" at bounding box center [359, 113] width 116 height 13
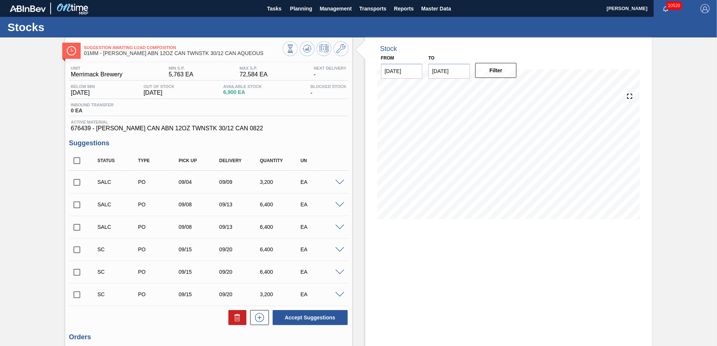
click at [78, 272] on input "checkbox" at bounding box center [77, 273] width 16 height 16
checkbox input "true"
click at [76, 247] on input "checkbox" at bounding box center [77, 250] width 16 height 16
checkbox input "true"
click at [76, 226] on input "checkbox" at bounding box center [77, 228] width 16 height 16
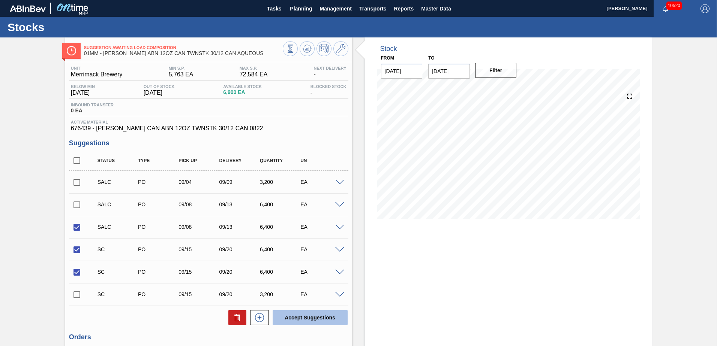
click at [319, 314] on button "Accept Suggestions" at bounding box center [310, 317] width 75 height 15
checkbox input "false"
click at [295, 9] on span "Planning" at bounding box center [301, 8] width 22 height 9
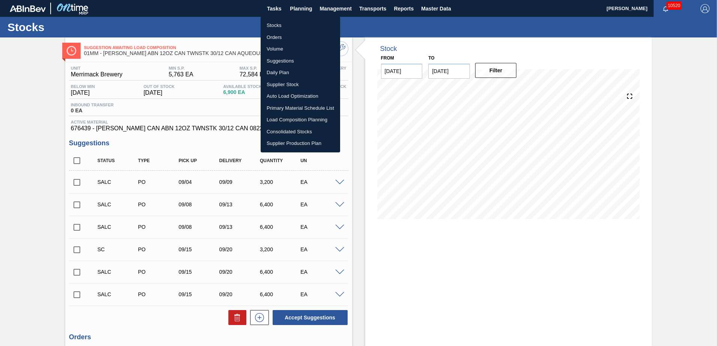
click at [285, 121] on li "Load Composition Planning" at bounding box center [300, 120] width 79 height 12
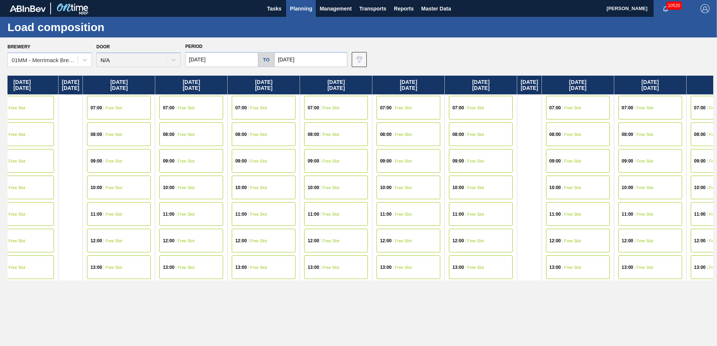
drag, startPoint x: 550, startPoint y: 199, endPoint x: 270, endPoint y: 205, distance: 280.1
click at [286, 204] on div "[DATE] 07:00 Free Slot 08:00 Free Slot 09:00 Free Slot 10:00 Free Slot 11:00 Fr…" at bounding box center [359, 209] width 705 height 267
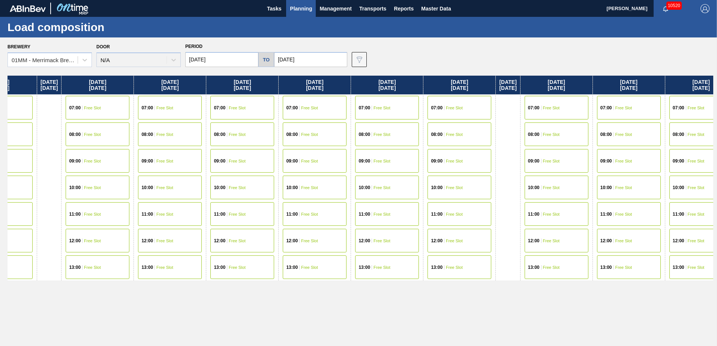
click at [463, 108] on span "Free Slot" at bounding box center [454, 108] width 17 height 4
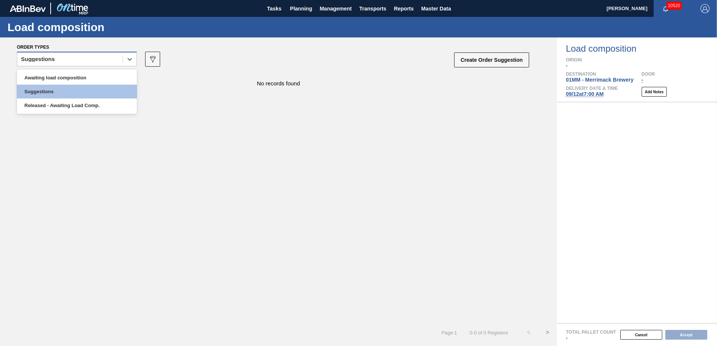
click at [102, 62] on div "Suggestions" at bounding box center [69, 59] width 105 height 11
click at [69, 78] on div "Awaiting load composition" at bounding box center [77, 78] width 120 height 14
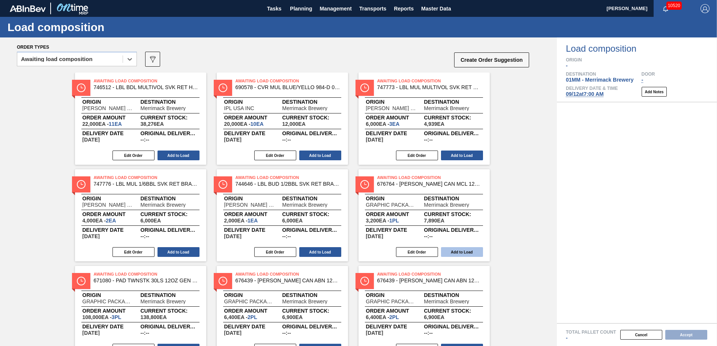
click at [458, 250] on button "Add to Load" at bounding box center [462, 252] width 42 height 10
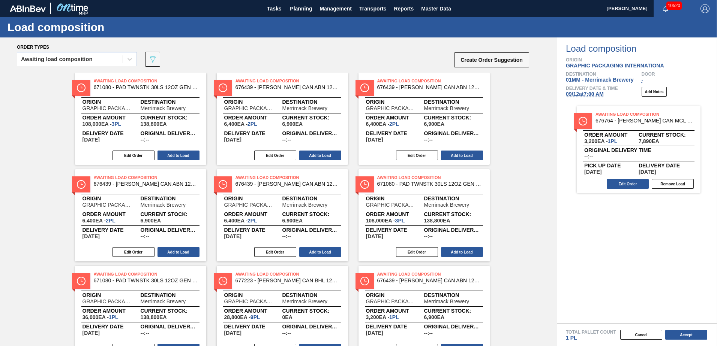
scroll to position [34, 0]
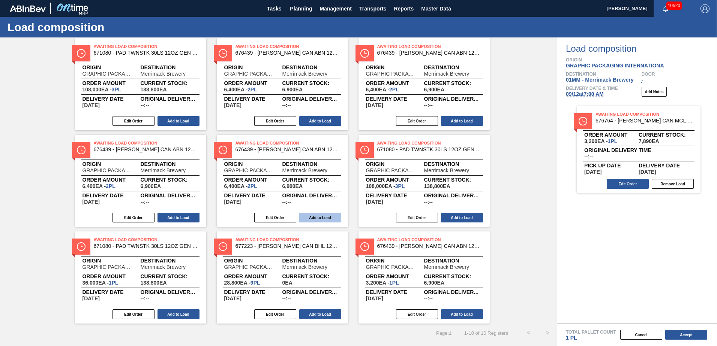
click at [314, 217] on button "Add to Load" at bounding box center [320, 218] width 42 height 10
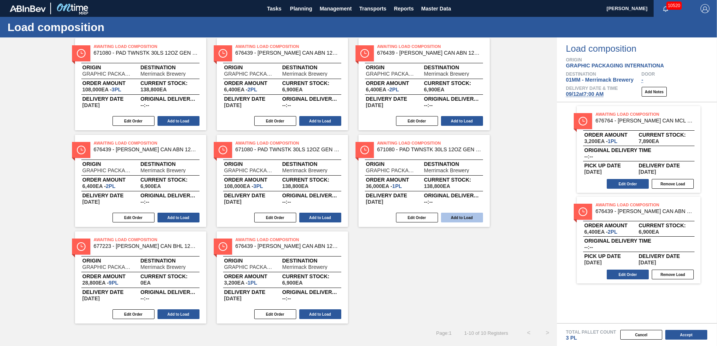
click at [463, 215] on button "Add to Load" at bounding box center [462, 218] width 42 height 10
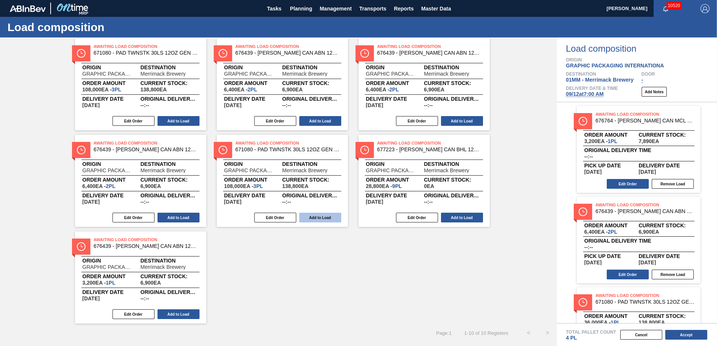
click at [318, 217] on button "Add to Load" at bounding box center [320, 218] width 42 height 10
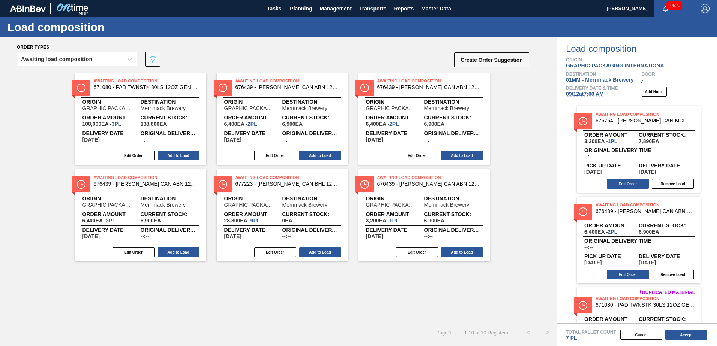
scroll to position [0, 0]
click at [450, 247] on div "Edit Order Add to Load" at bounding box center [420, 252] width 125 height 11
click at [317, 249] on button "Add to Load" at bounding box center [320, 252] width 42 height 10
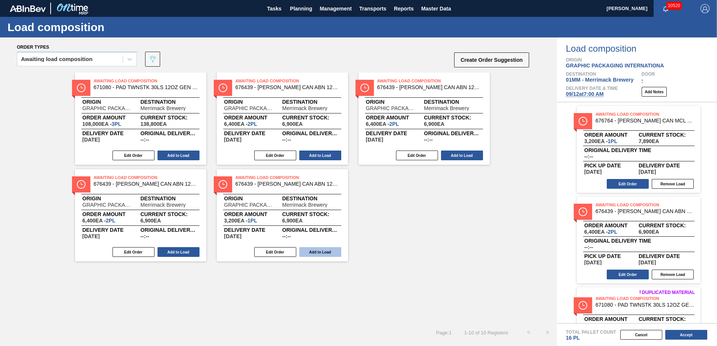
click at [318, 253] on button "Add to Load" at bounding box center [320, 252] width 42 height 10
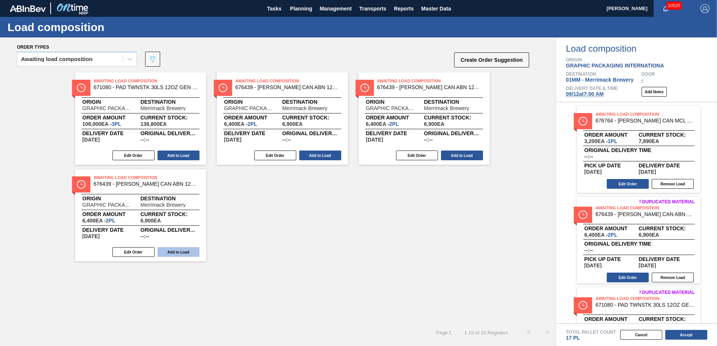
click at [190, 252] on button "Add to Load" at bounding box center [178, 252] width 42 height 10
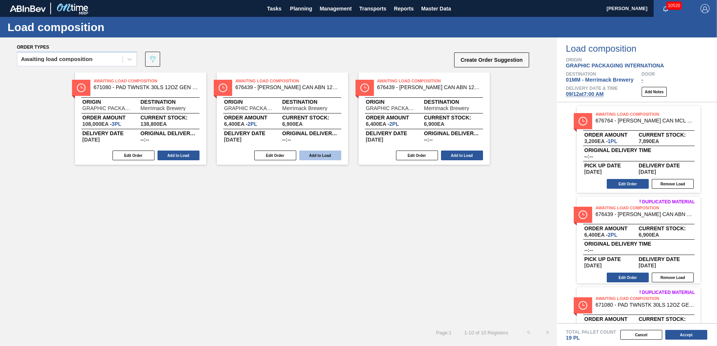
click at [327, 151] on button "Add to Load" at bounding box center [320, 156] width 42 height 10
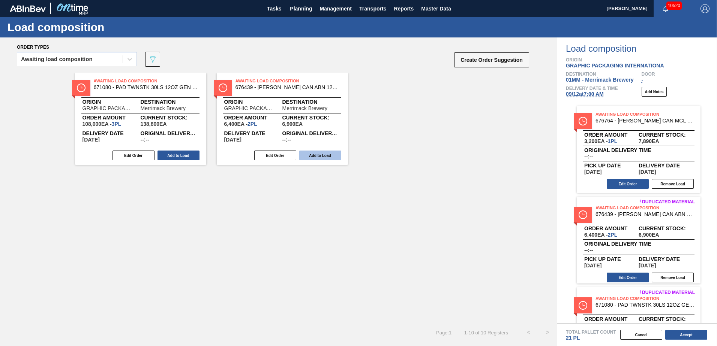
click at [318, 152] on button "Add to Load" at bounding box center [320, 156] width 42 height 10
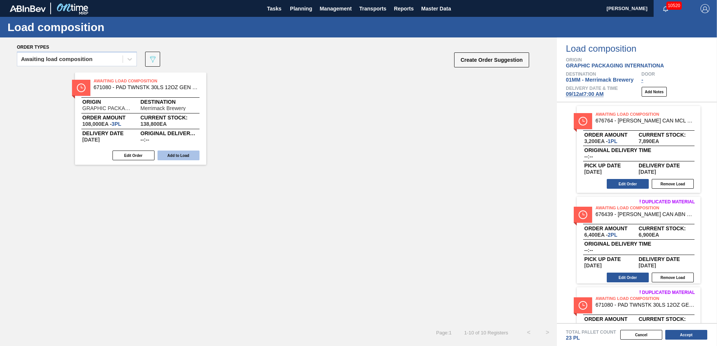
click at [179, 154] on button "Add to Load" at bounding box center [178, 156] width 42 height 10
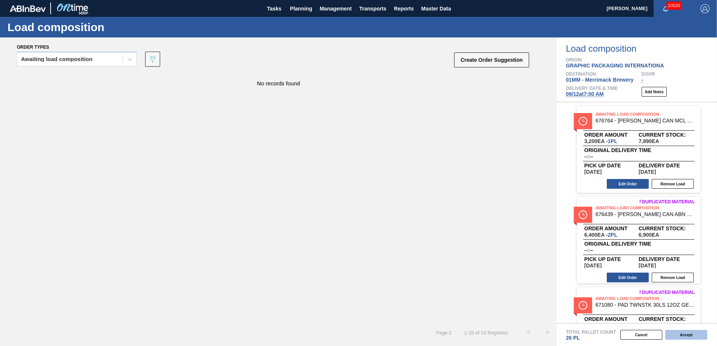
click at [686, 336] on button "Accept" at bounding box center [686, 335] width 42 height 10
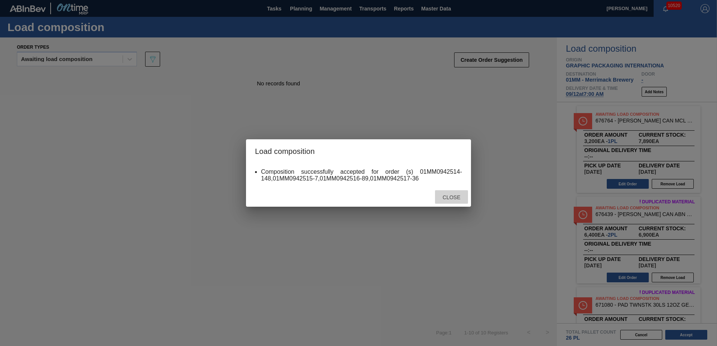
click at [456, 194] on div "Close" at bounding box center [451, 197] width 33 height 14
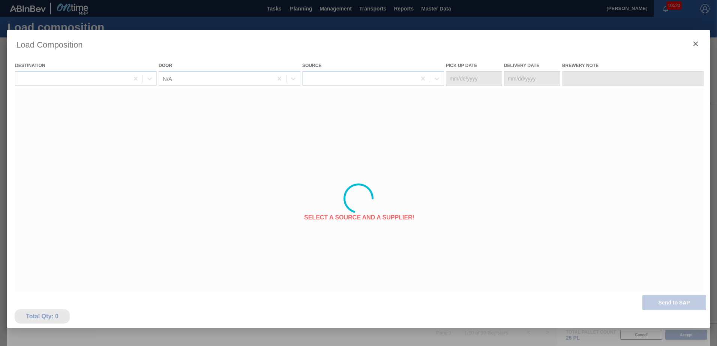
type Date "[DATE]"
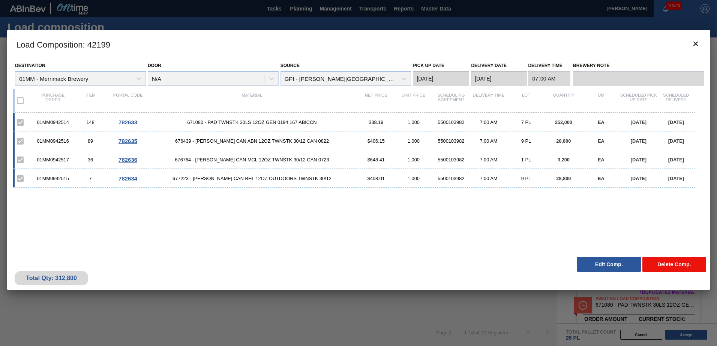
click at [676, 267] on button "Delete Comp." at bounding box center [674, 264] width 64 height 15
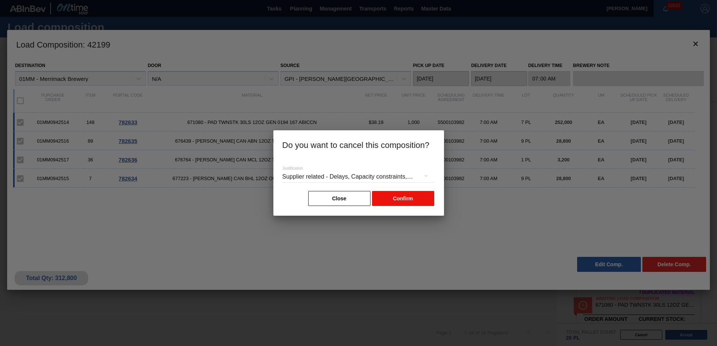
click at [411, 204] on button "Confirm" at bounding box center [403, 198] width 62 height 15
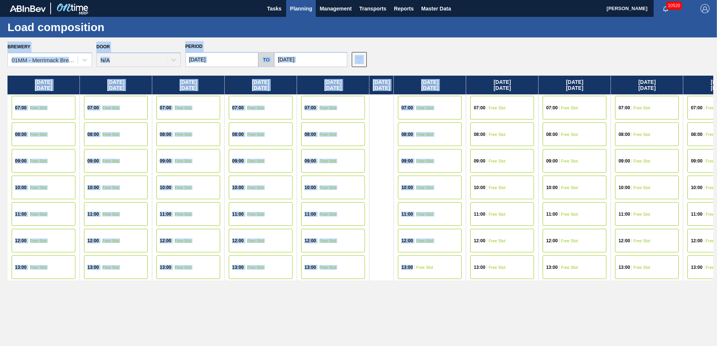
drag, startPoint x: 523, startPoint y: 284, endPoint x: 417, endPoint y: 285, distance: 106.1
drag, startPoint x: 417, startPoint y: 285, endPoint x: 543, endPoint y: 313, distance: 128.6
click at [543, 313] on div "[DATE] 07:00 Free Slot 08:00 Free Slot 09:00 Free Slot 10:00 Free Slot 11:00 Fr…" at bounding box center [359, 209] width 705 height 267
click at [619, 288] on div "[DATE] 07:00 Free Slot 08:00 Free Slot 09:00 Free Slot 10:00 Free Slot 11:00 Fr…" at bounding box center [359, 209] width 705 height 267
click at [503, 226] on div "11:00 Free Slot" at bounding box center [502, 214] width 64 height 24
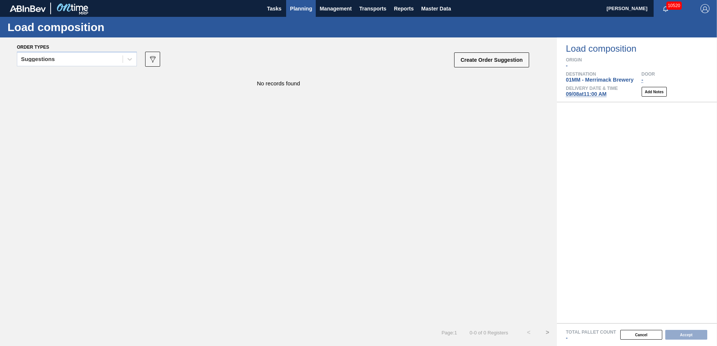
click at [294, 7] on span "Planning" at bounding box center [301, 8] width 22 height 9
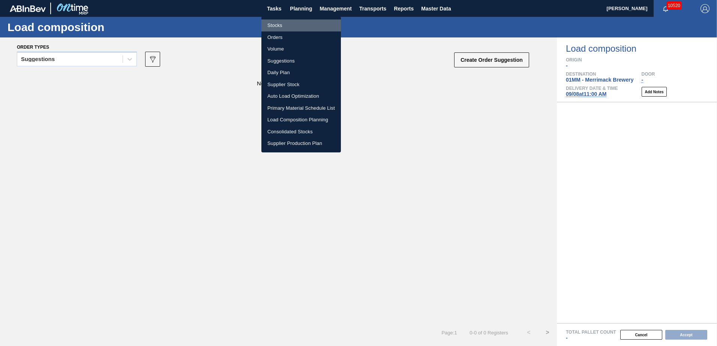
click at [283, 25] on li "Stocks" at bounding box center [300, 25] width 79 height 12
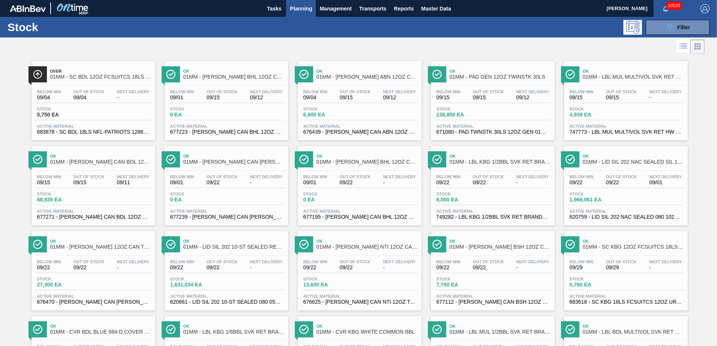
click at [110, 107] on div "Stock 5,750 EA" at bounding box center [93, 113] width 116 height 13
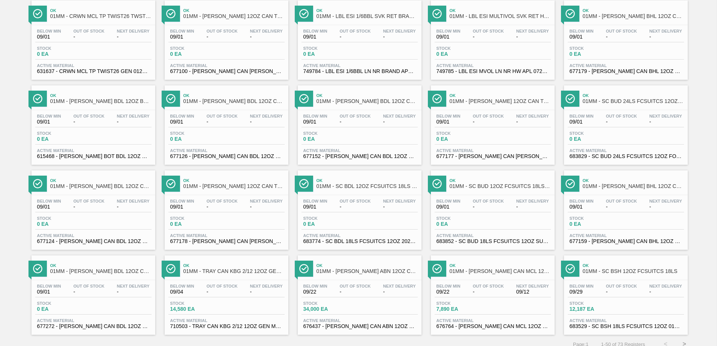
scroll to position [578, 0]
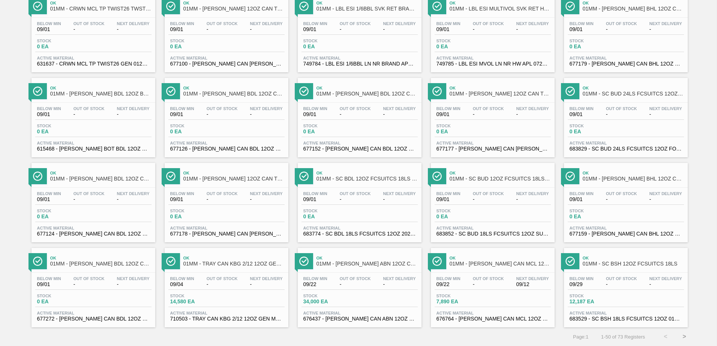
click at [678, 334] on button ">" at bounding box center [684, 337] width 19 height 19
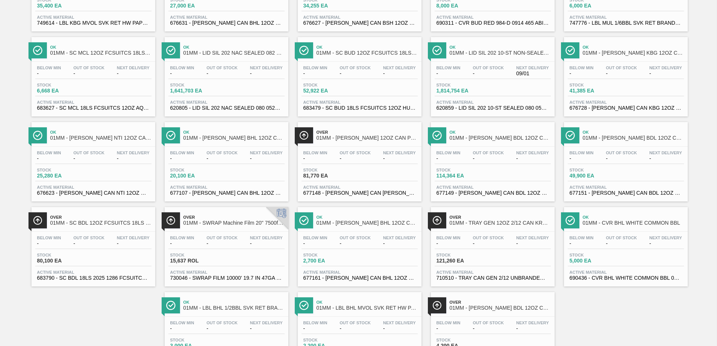
scroll to position [150, 0]
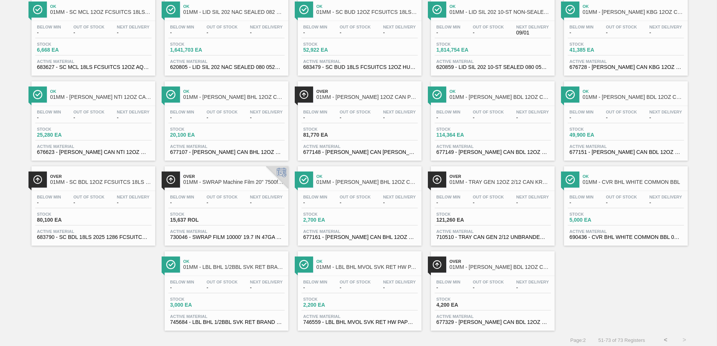
click at [207, 205] on div "Below Min - Out Of Stock - Next Delivery -" at bounding box center [226, 201] width 116 height 13
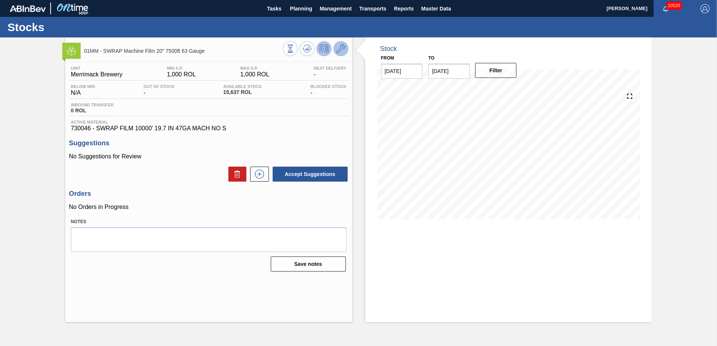
click at [339, 53] on span at bounding box center [340, 48] width 9 height 9
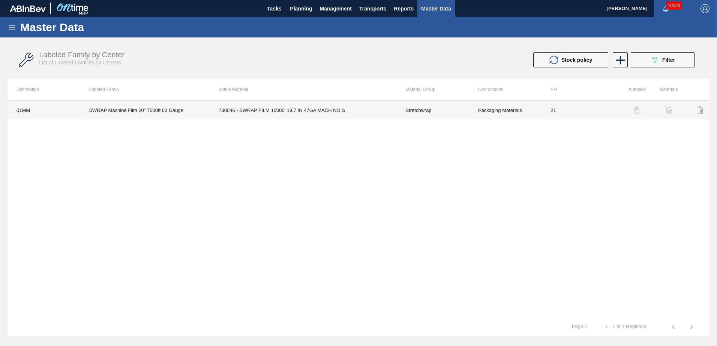
click at [323, 109] on td "730046 - SWRAP FILM 10000' 19.7 IN 47GA MACH NO S" at bounding box center [303, 110] width 187 height 19
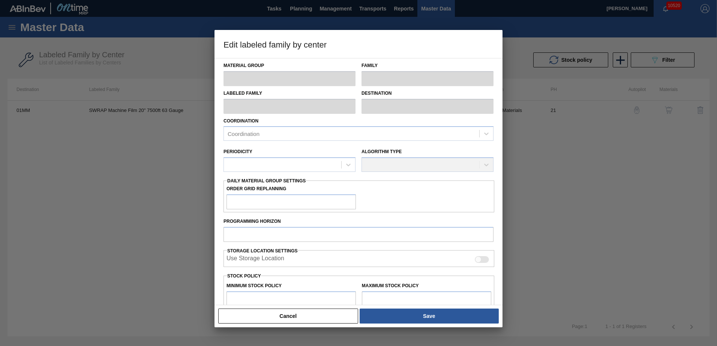
type input "Stretchwrap"
type input "SWRAP Machine Film 20" 7500ft 63 Gauge"
type input "01MM - Merrimack Brewery"
type input "21"
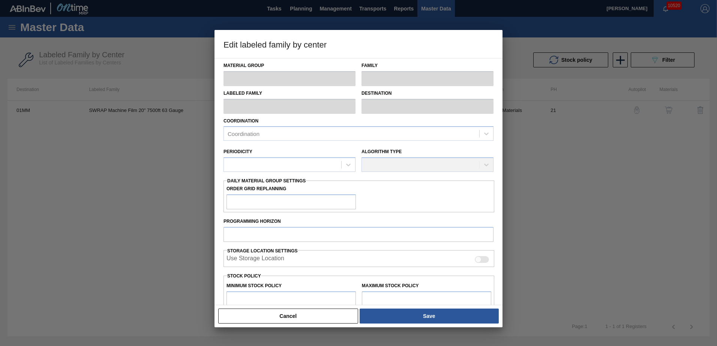
type input "1,000"
type input "100"
type input "1,000"
checkbox input "true"
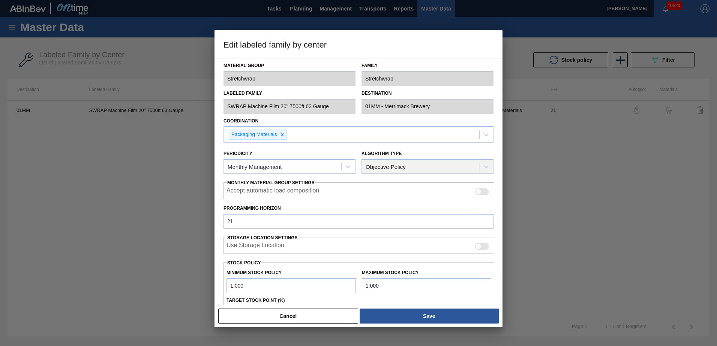
drag, startPoint x: 379, startPoint y: 287, endPoint x: 362, endPoint y: 283, distance: 16.6
click at [363, 283] on input "1,000" at bounding box center [426, 285] width 129 height 15
type input "2"
type input "20"
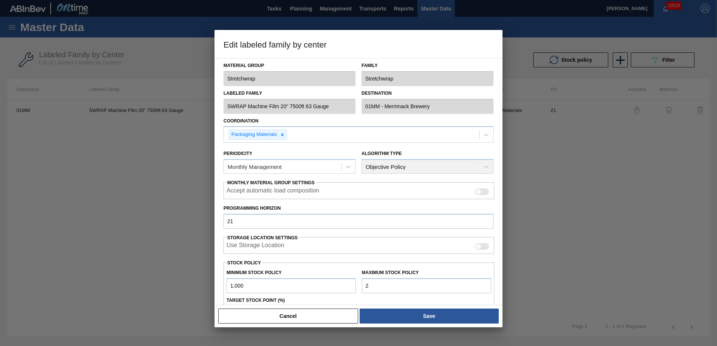
type input "20"
type input "2"
type input "1,000"
type input "3"
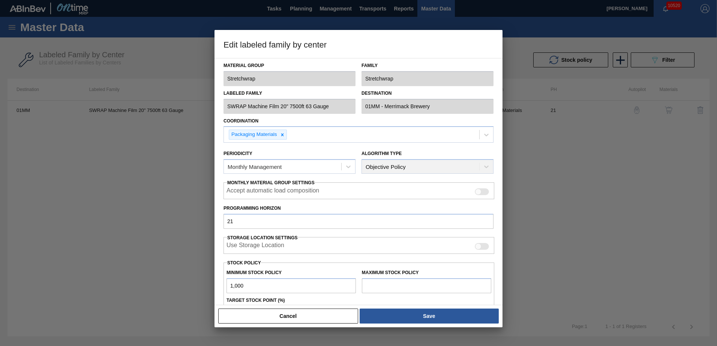
type input "3"
type input "37"
type input "376"
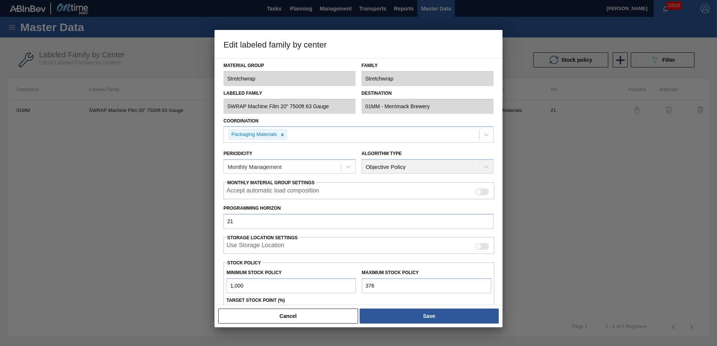
type input "3,763"
type input "37,637"
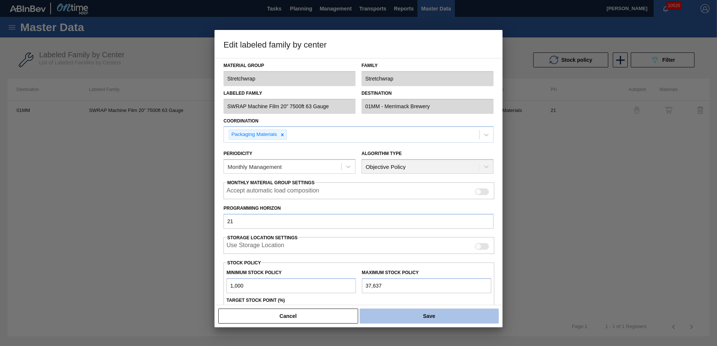
type input "37,637"
click at [419, 315] on button "Save" at bounding box center [428, 316] width 139 height 15
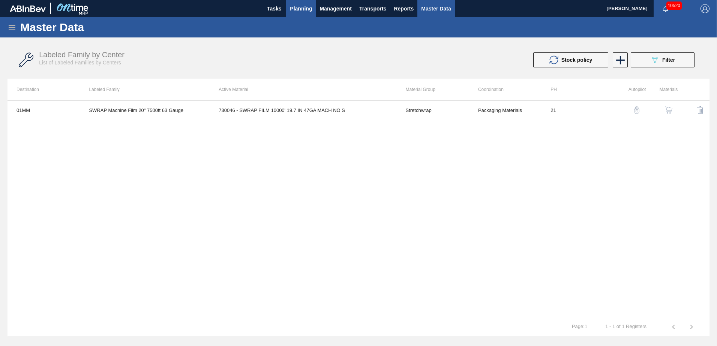
click at [299, 7] on span "Planning" at bounding box center [301, 8] width 22 height 9
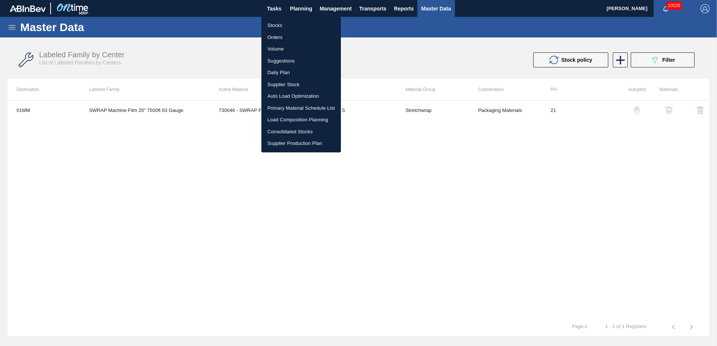
click at [277, 26] on li "Stocks" at bounding box center [300, 25] width 79 height 12
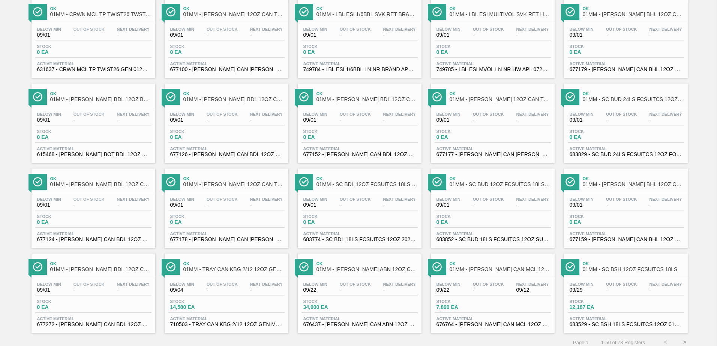
scroll to position [578, 0]
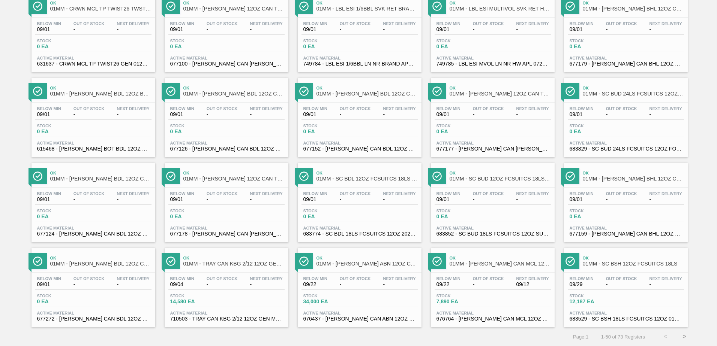
click at [682, 336] on button ">" at bounding box center [684, 337] width 19 height 19
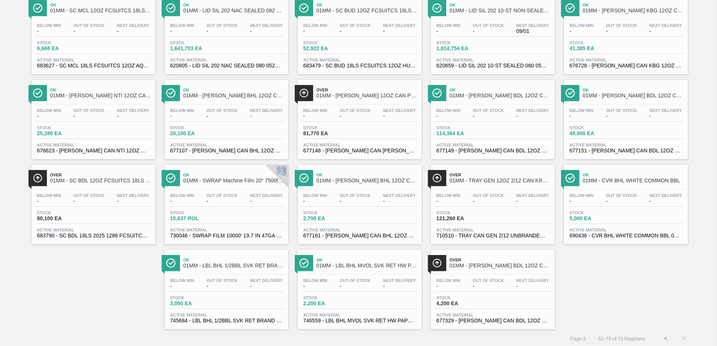
scroll to position [153, 0]
